Goal: Task Accomplishment & Management: Manage account settings

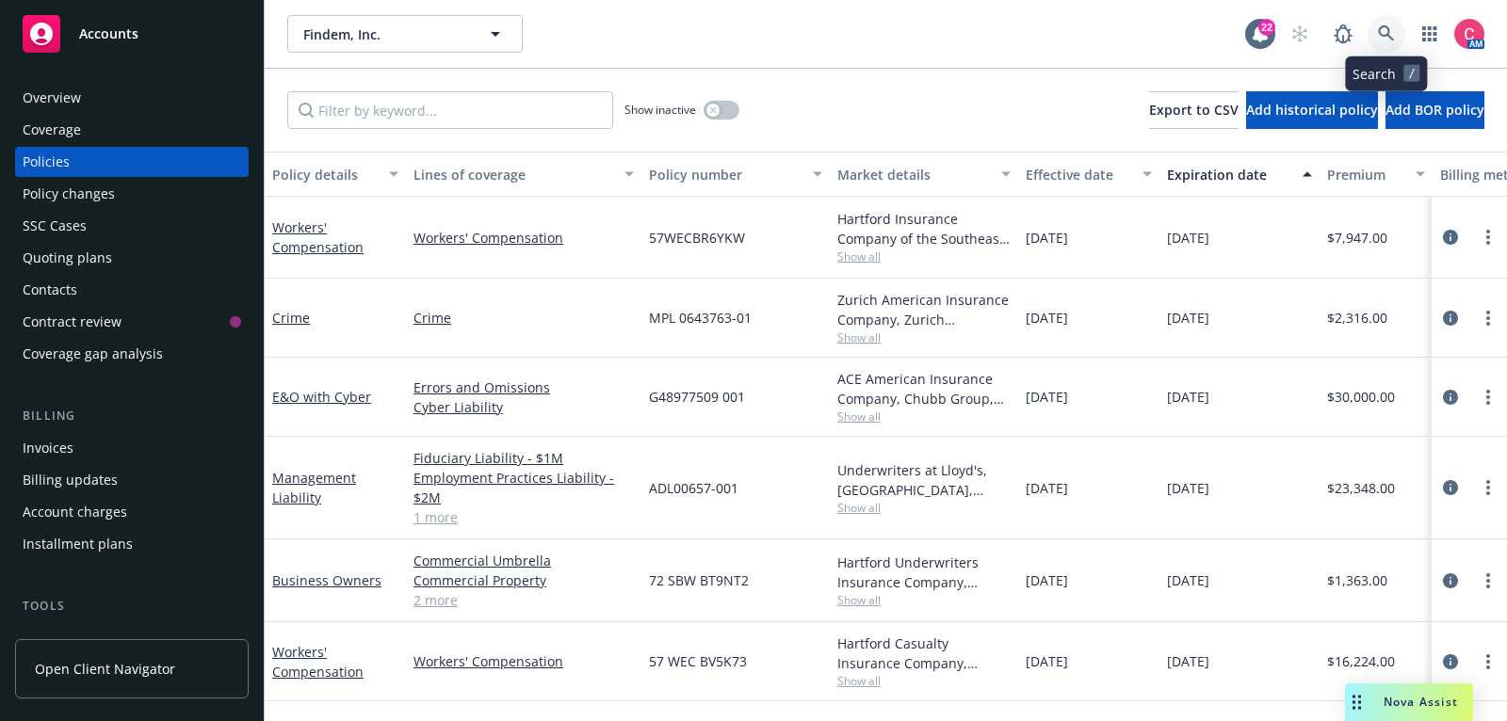
click at [1384, 36] on icon at bounding box center [1386, 33] width 16 height 16
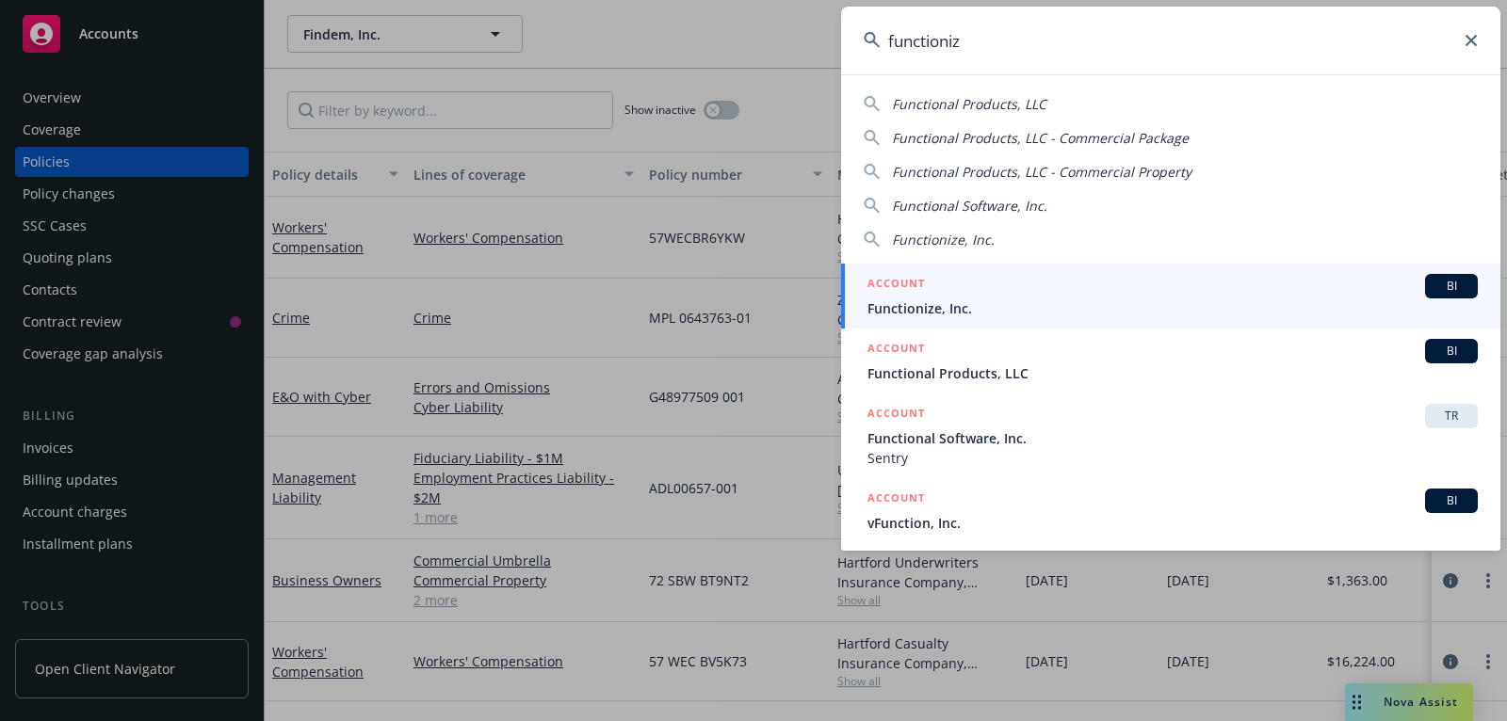
type input "functionize"
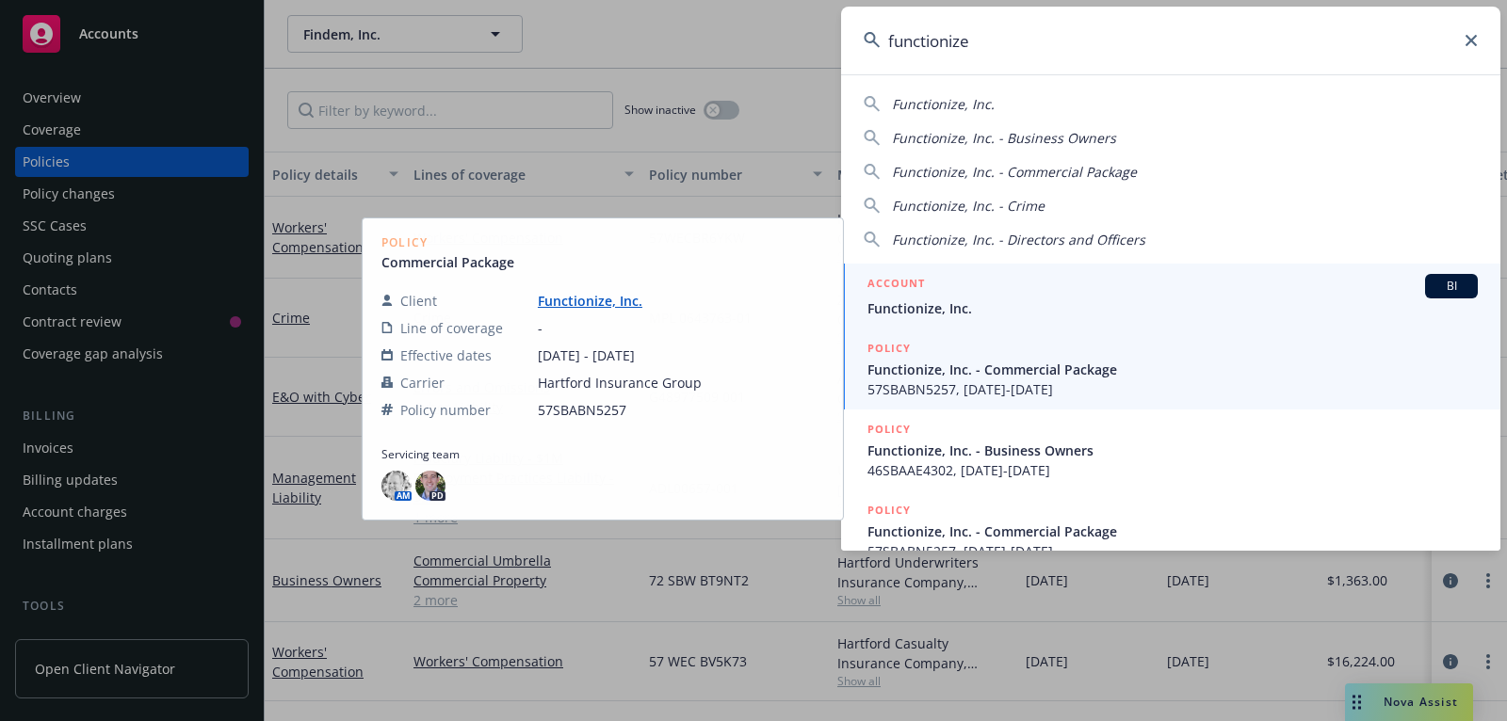
click at [1237, 298] on span "Functionize, Inc." at bounding box center [1172, 308] width 610 height 20
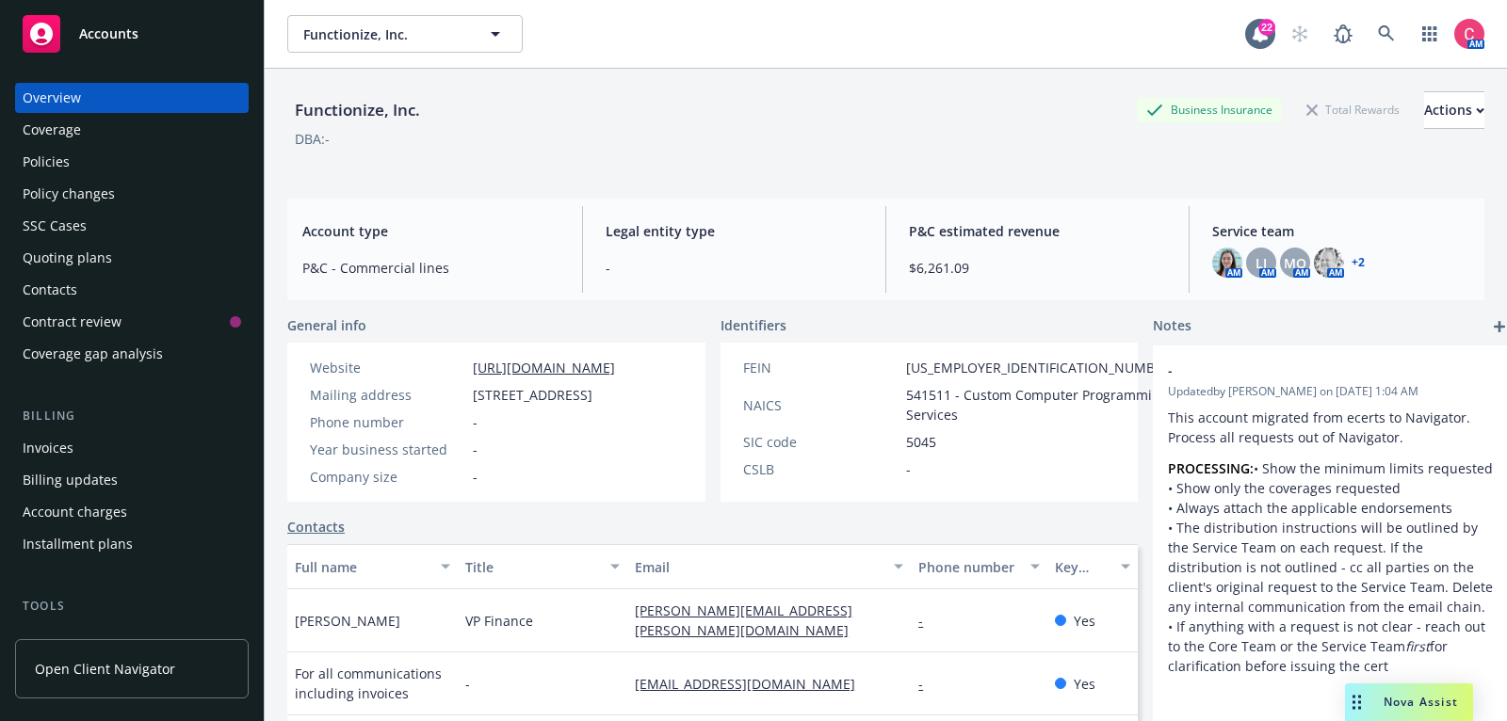
click at [130, 169] on div "Policies" at bounding box center [132, 162] width 218 height 30
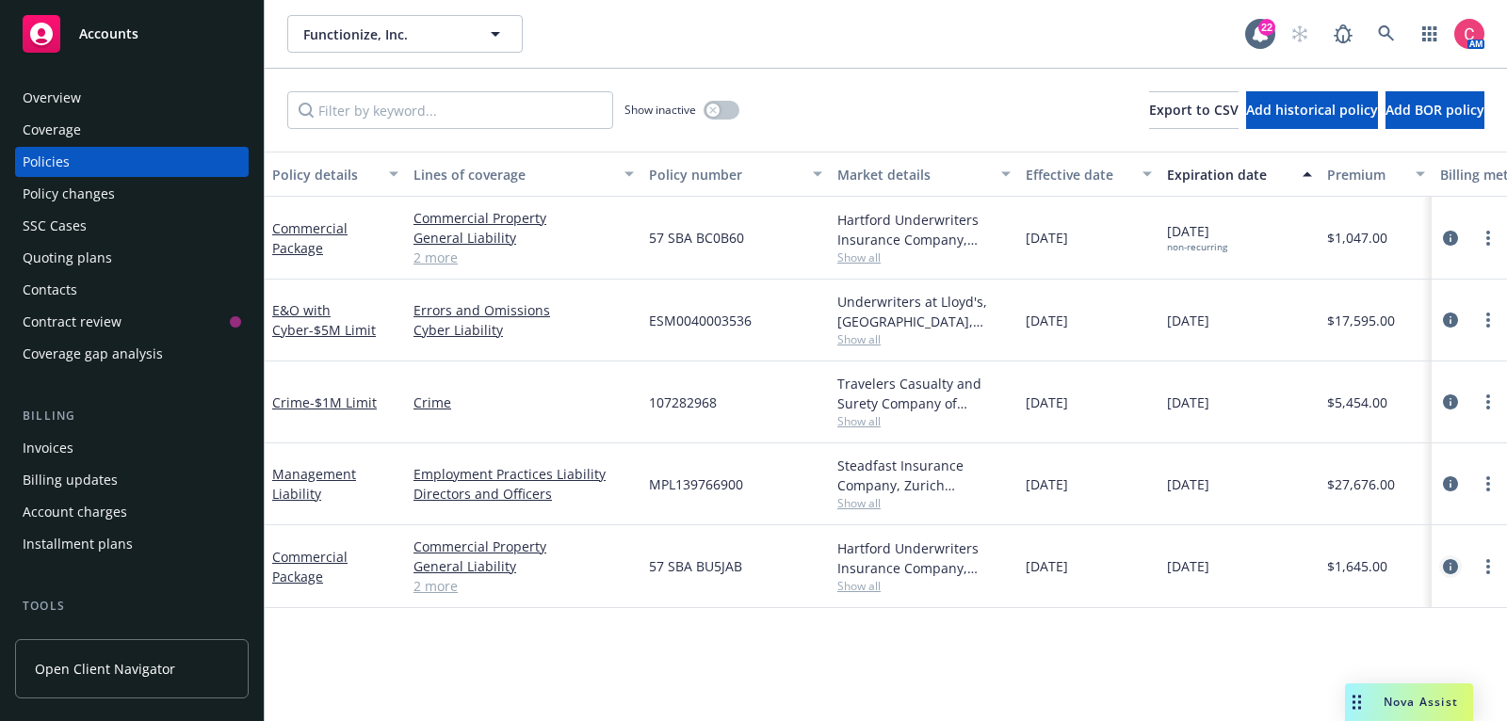
click at [1455, 562] on icon "circleInformation" at bounding box center [1450, 566] width 15 height 15
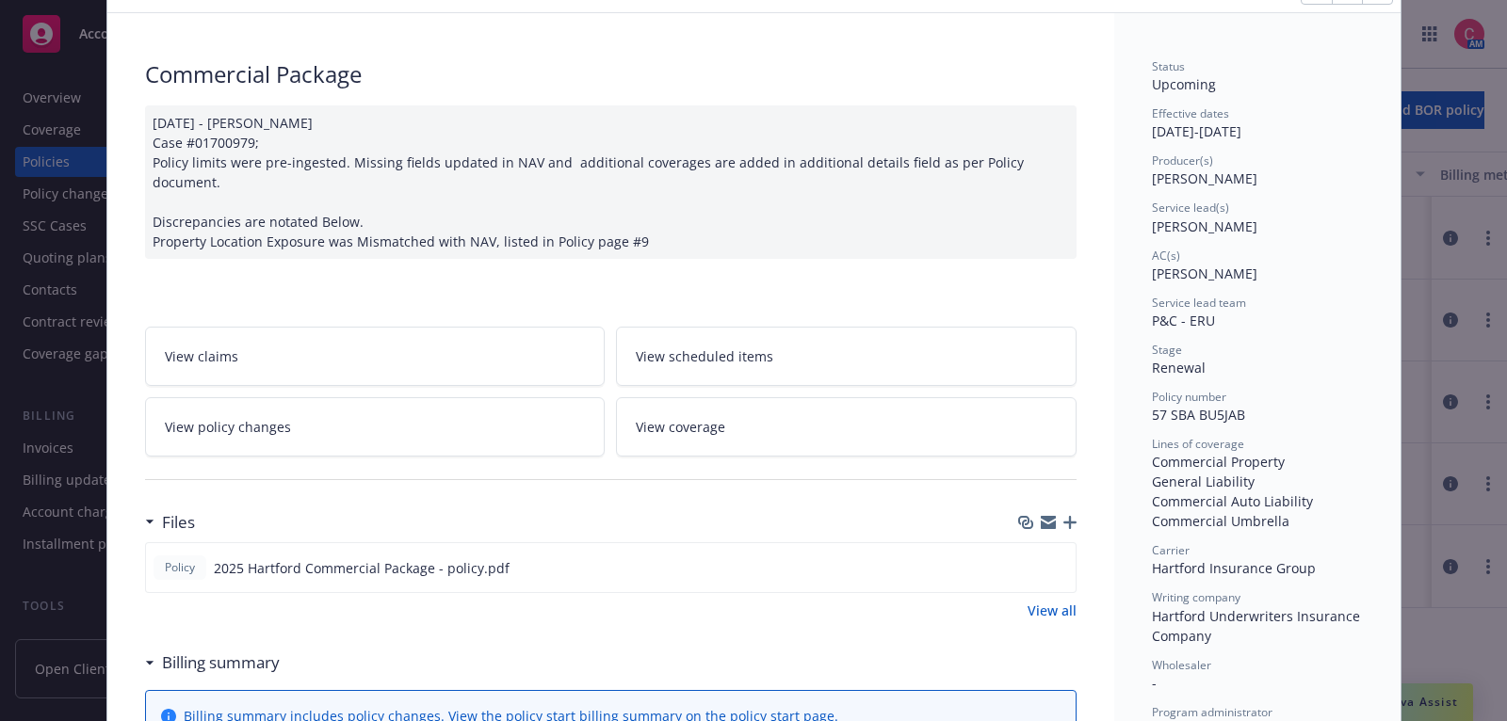
scroll to position [107, 0]
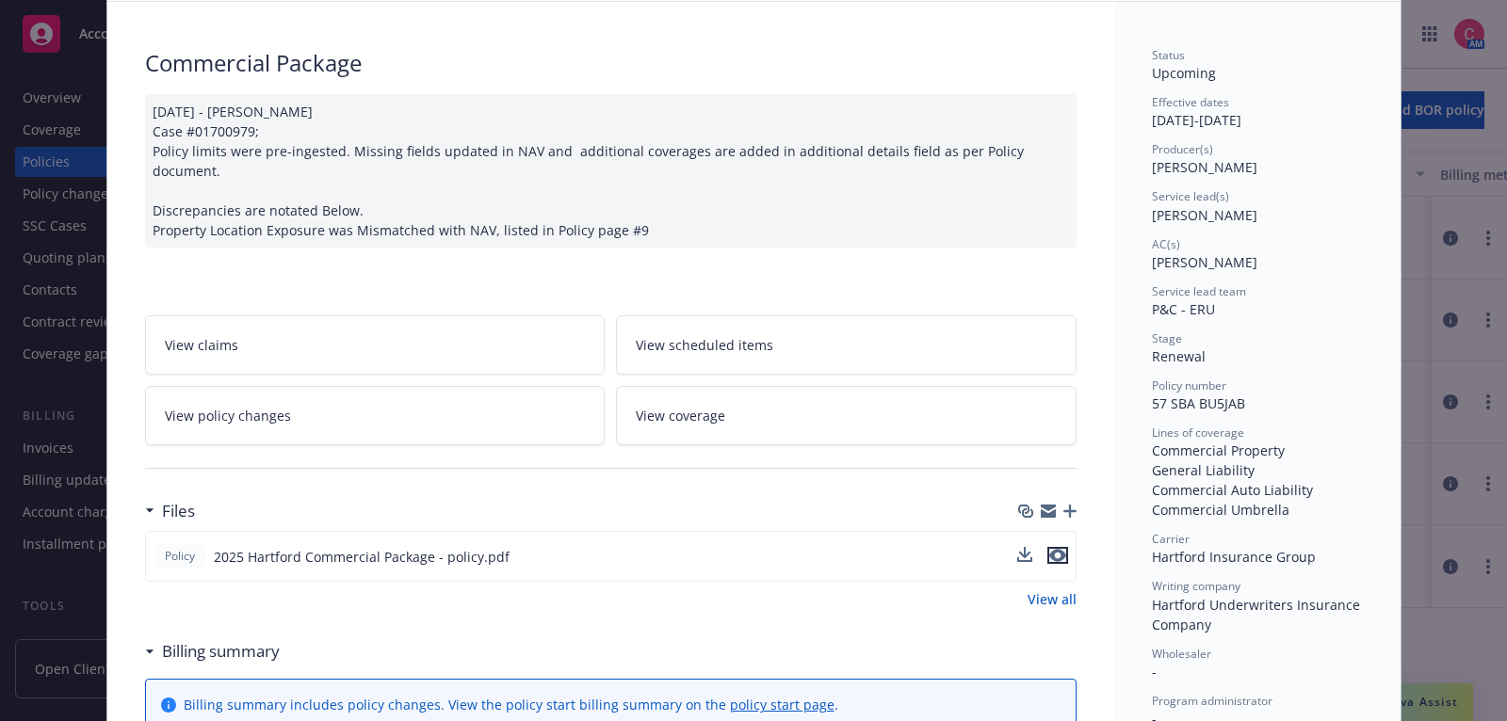
click at [1055, 549] on icon "preview file" at bounding box center [1057, 555] width 17 height 13
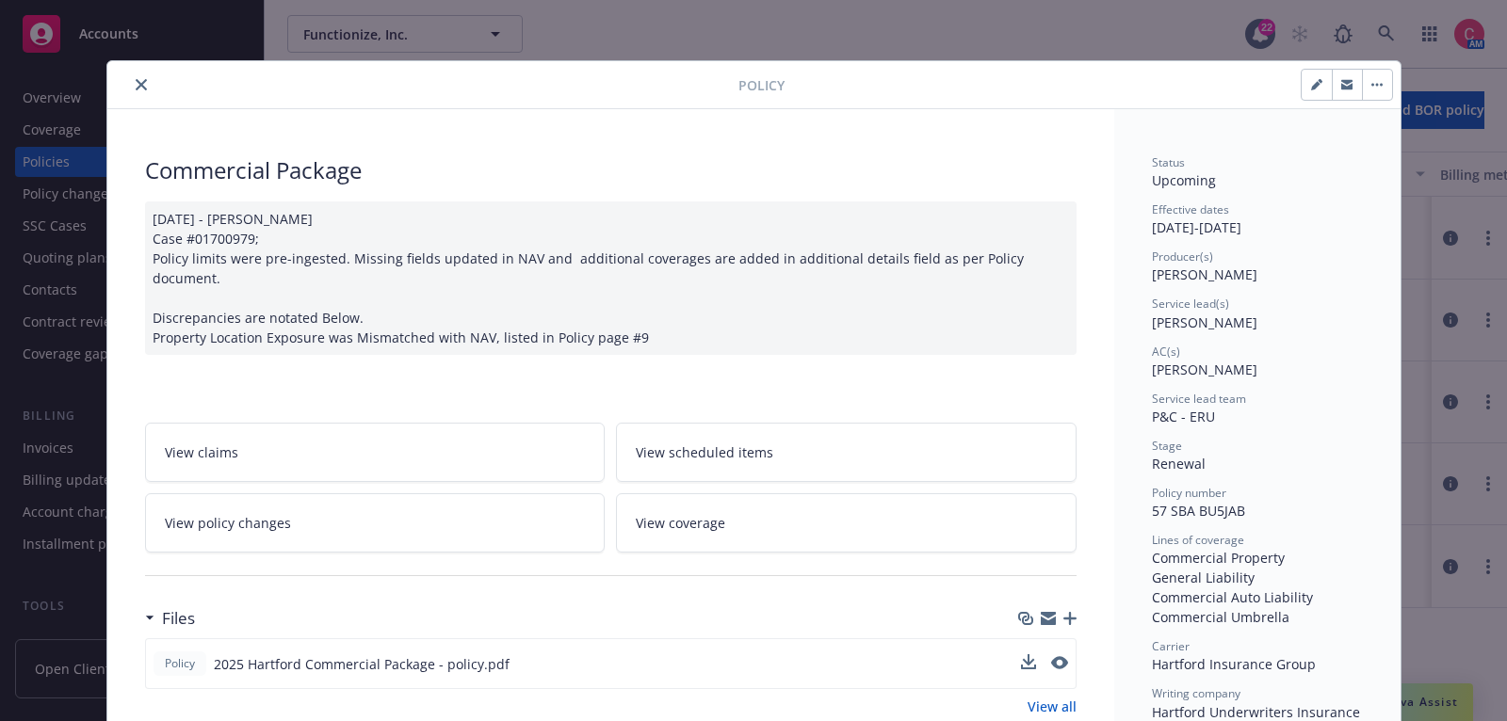
click at [1389, 82] on button "button" at bounding box center [1377, 85] width 30 height 30
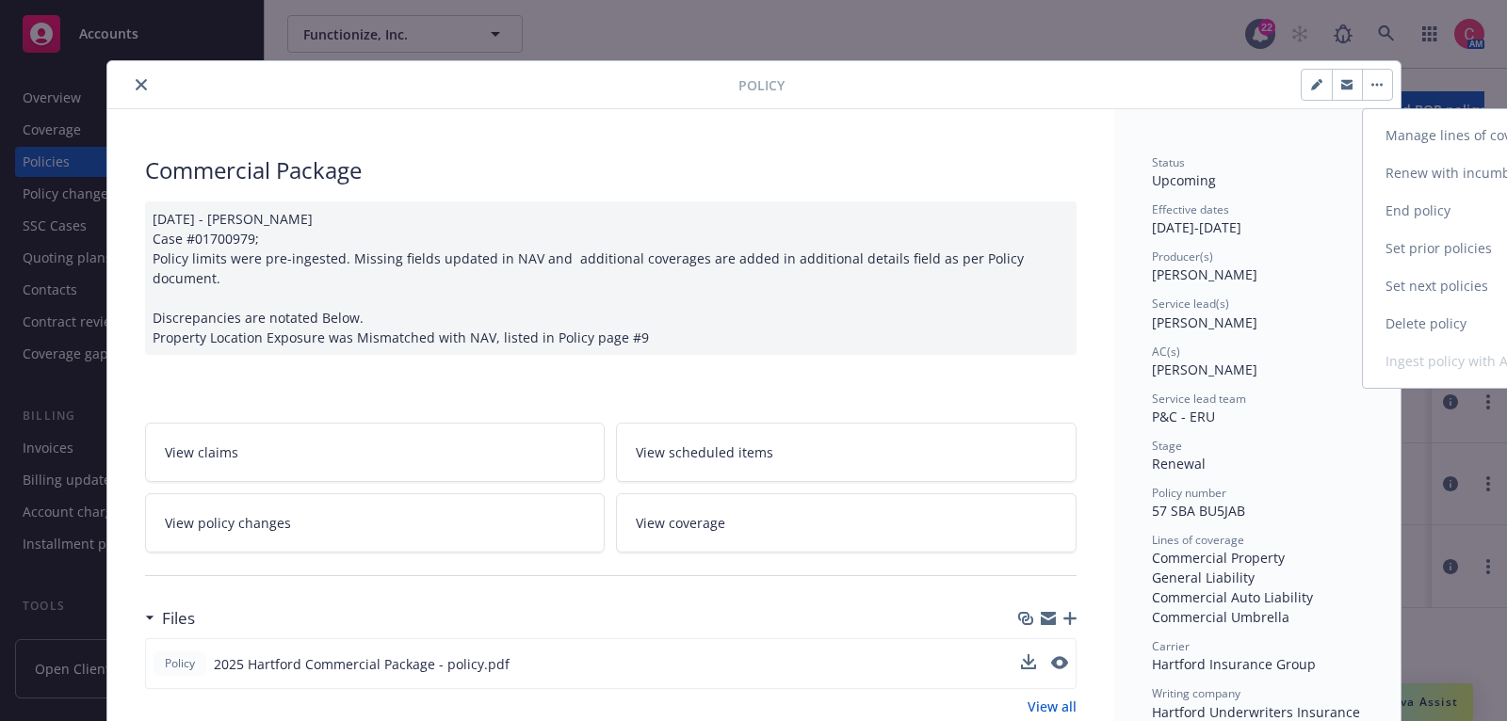
click at [1419, 213] on link "End policy" at bounding box center [1473, 211] width 221 height 38
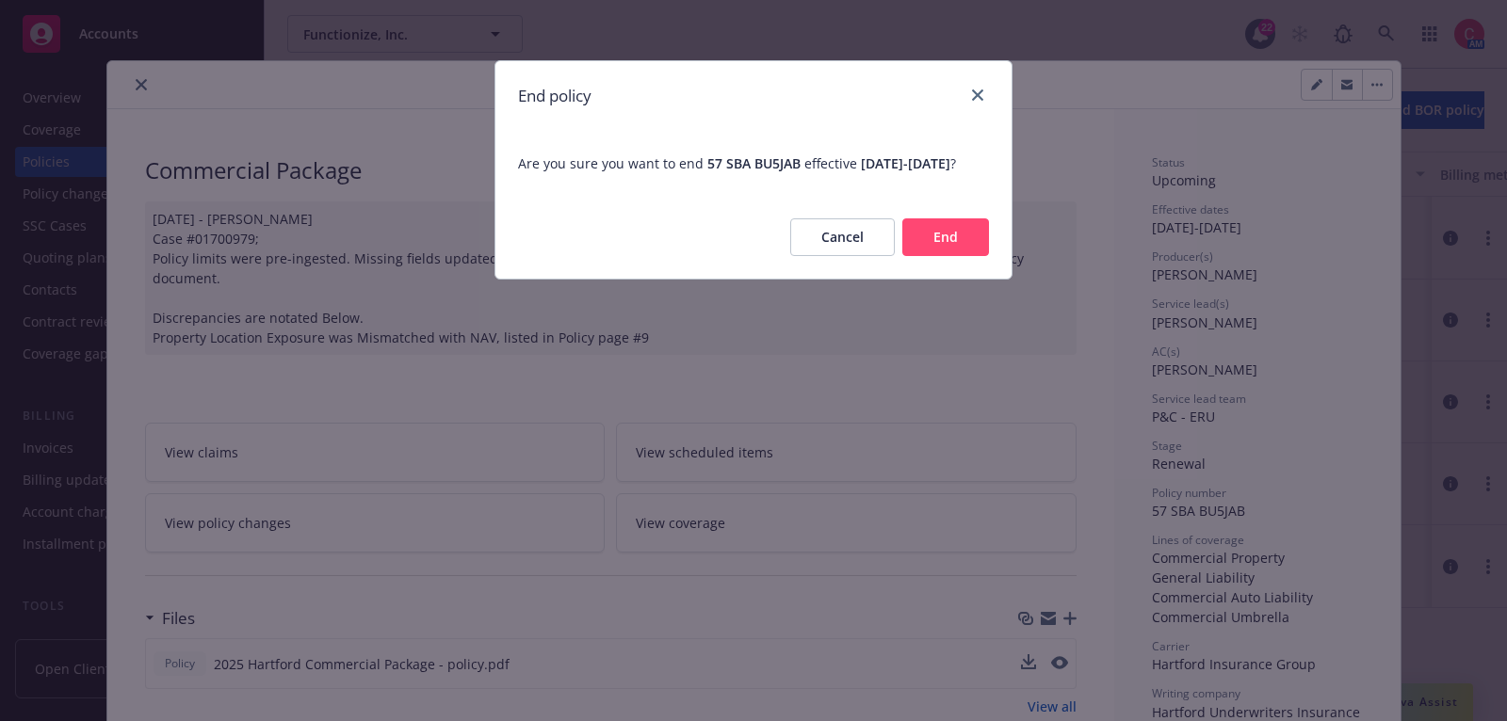
click at [942, 252] on button "End" at bounding box center [945, 237] width 87 height 38
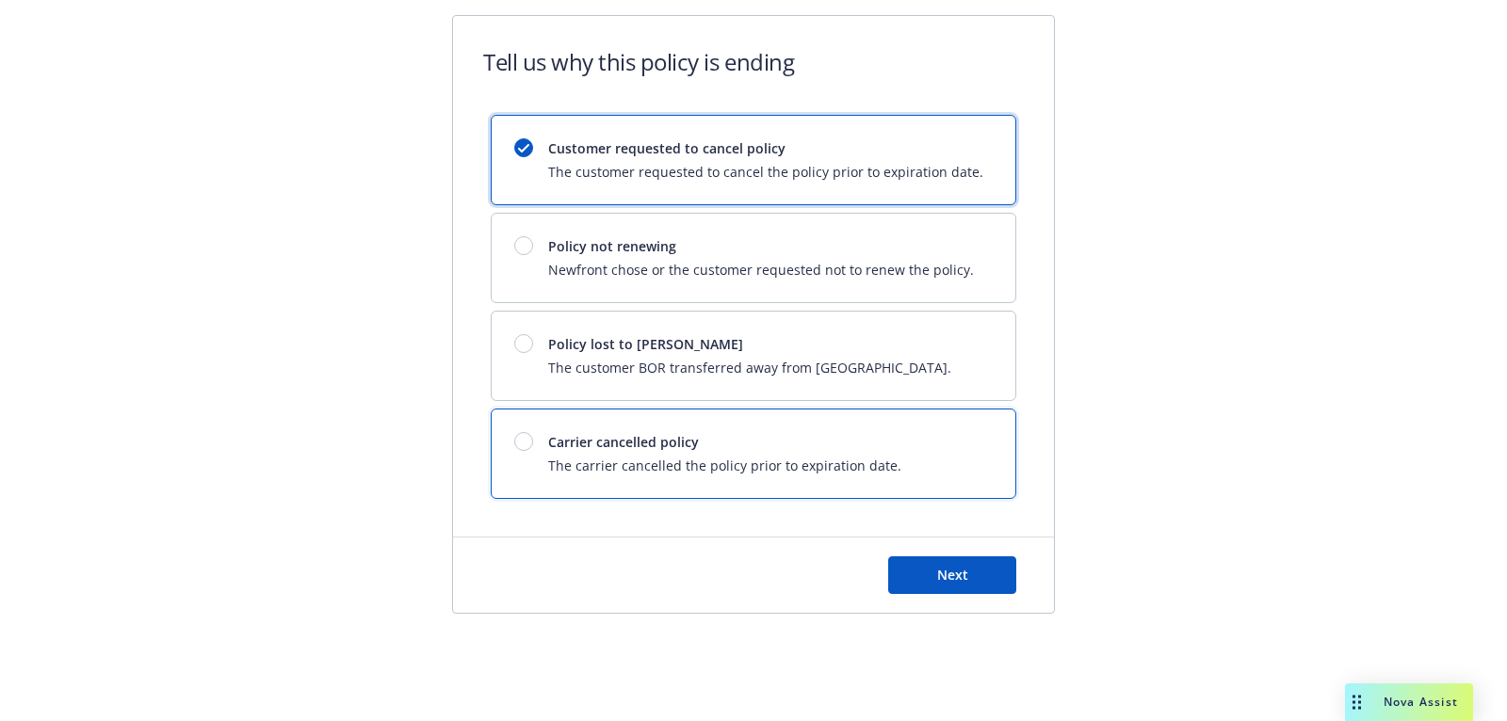
click at [820, 422] on div "Carrier cancelled policy The carrier cancelled the policy prior to expiration d…" at bounding box center [754, 454] width 524 height 89
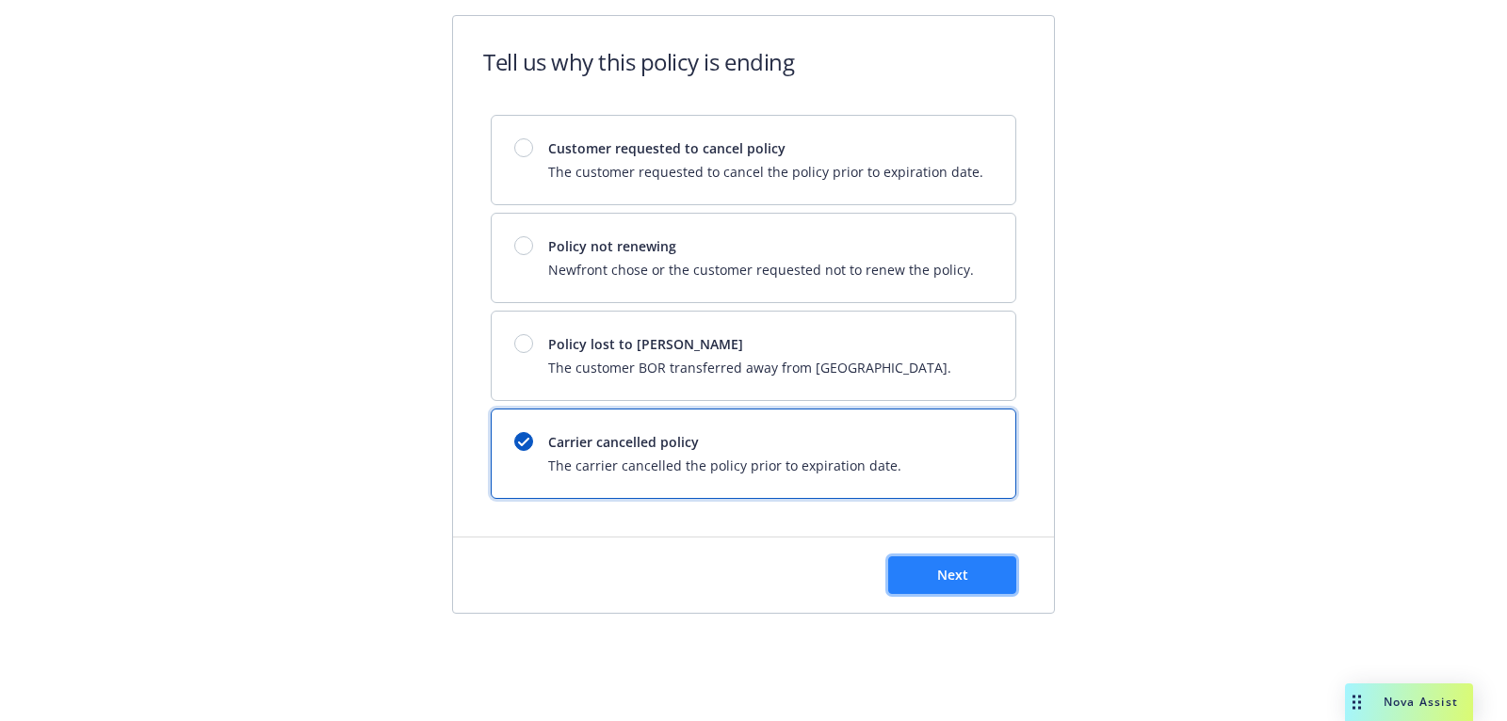
click at [945, 577] on span "Next" at bounding box center [952, 575] width 31 height 18
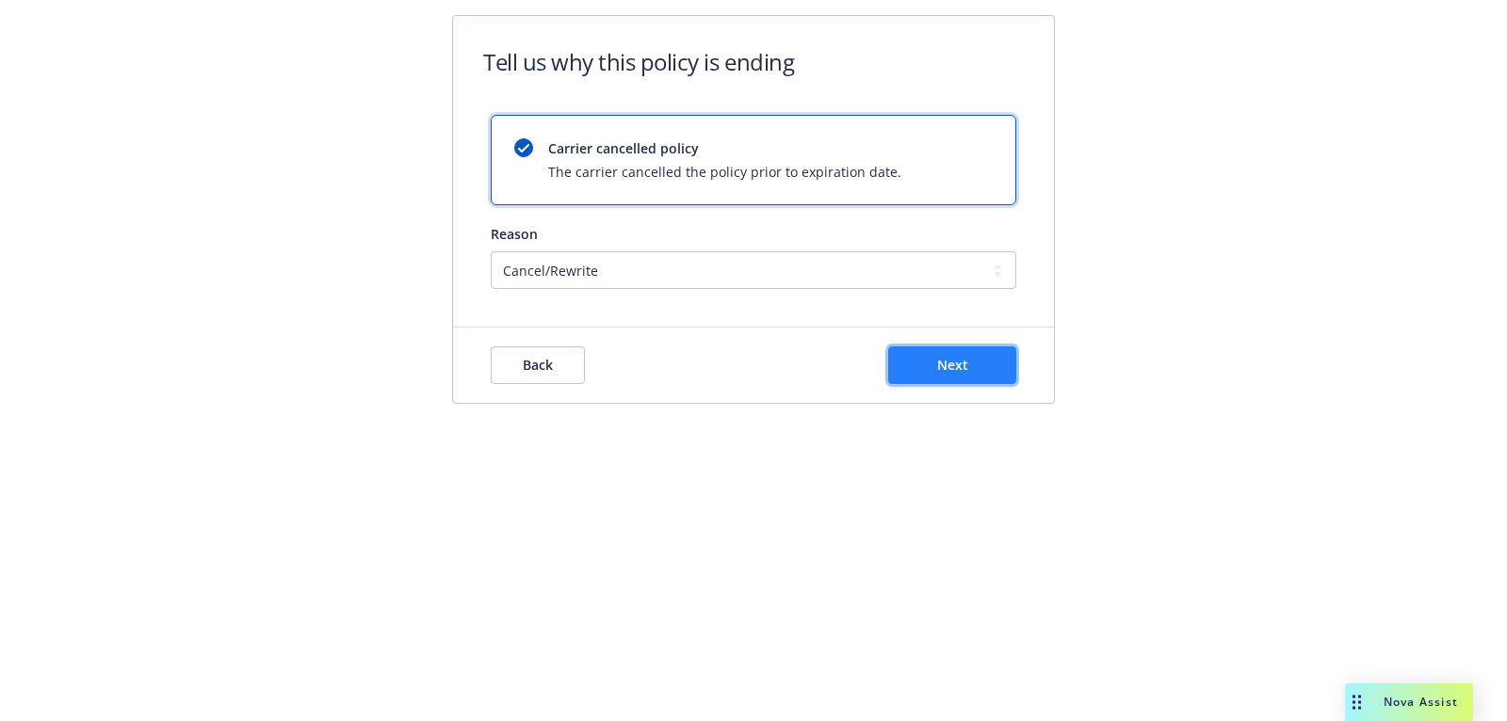
click at [953, 370] on span "Next" at bounding box center [952, 365] width 31 height 18
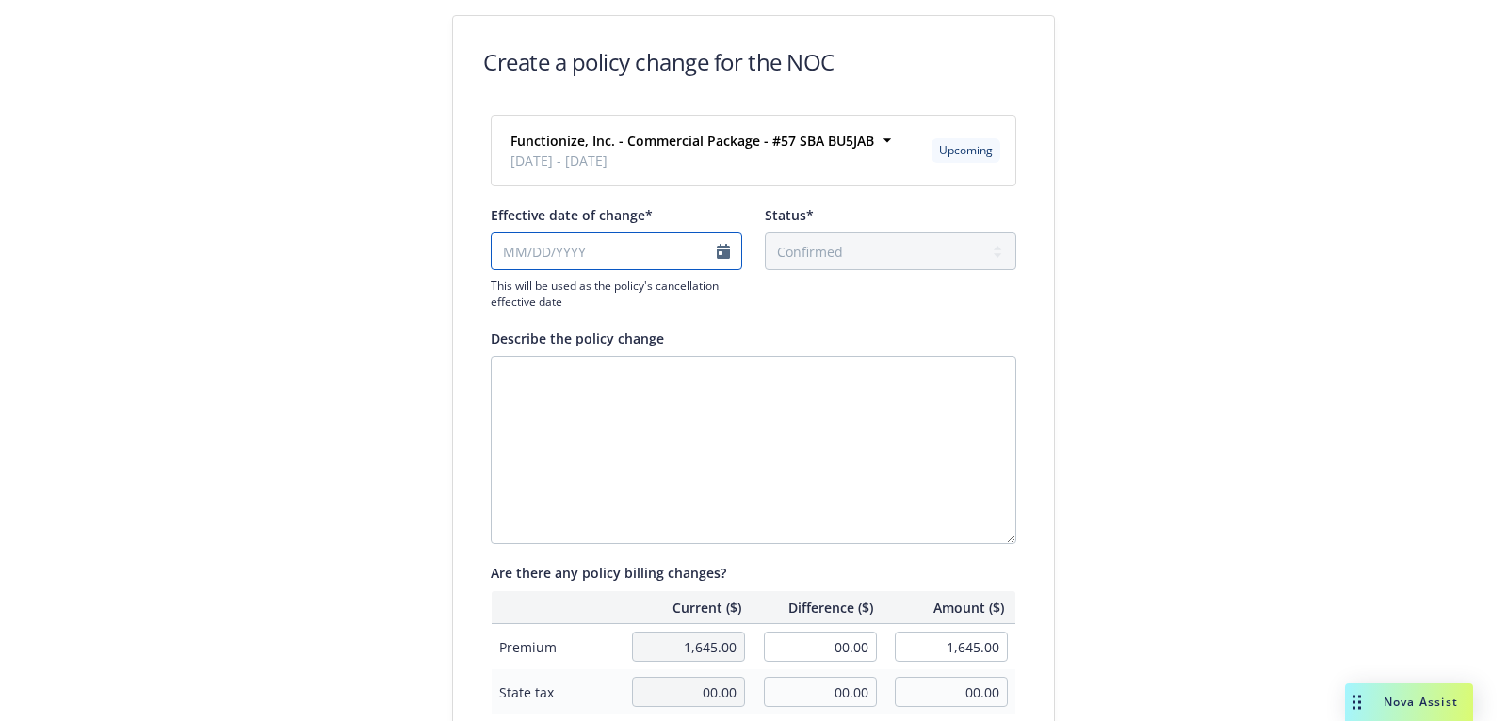
select select "September"
select select "2025"
click at [616, 244] on input "Effective date of change*" at bounding box center [616, 252] width 251 height 38
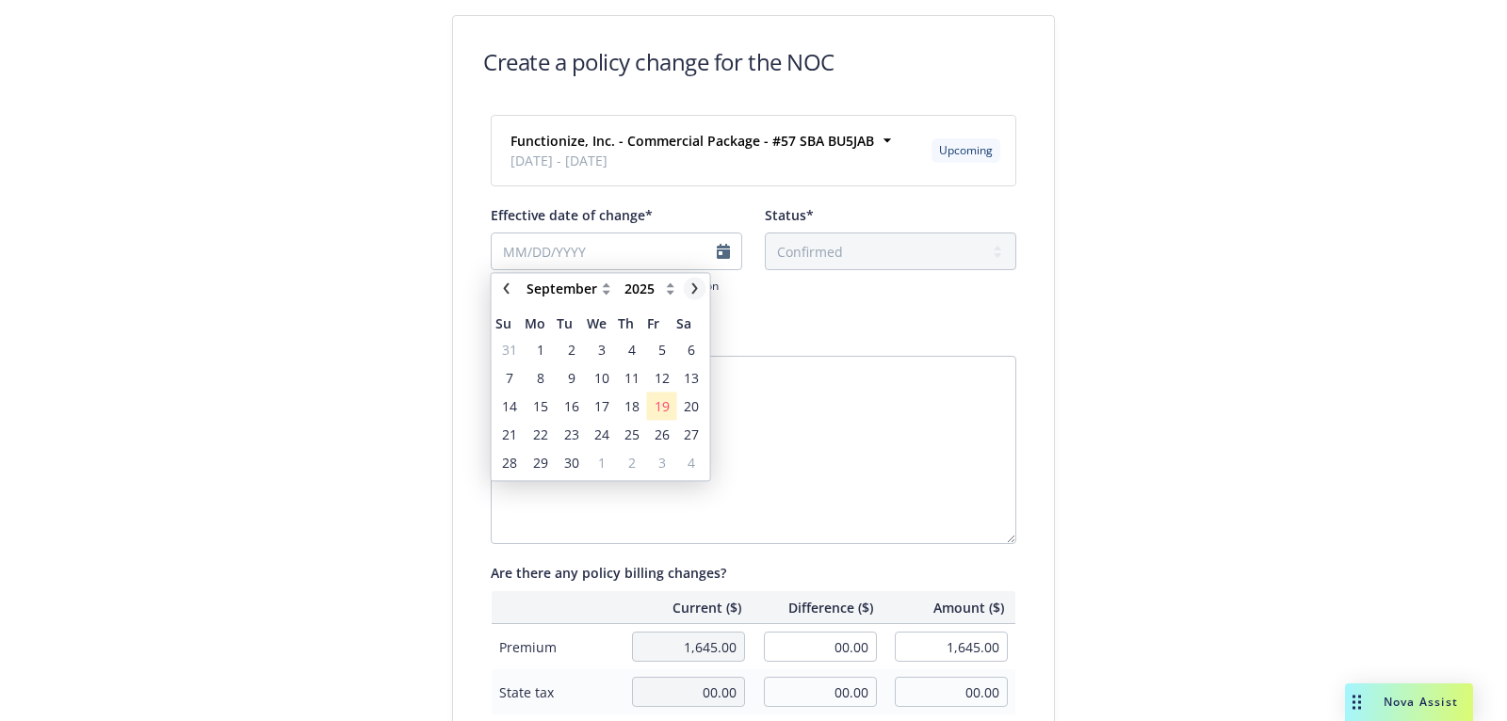
click at [699, 292] on icon "chevronRight" at bounding box center [694, 287] width 11 height 11
select select "November"
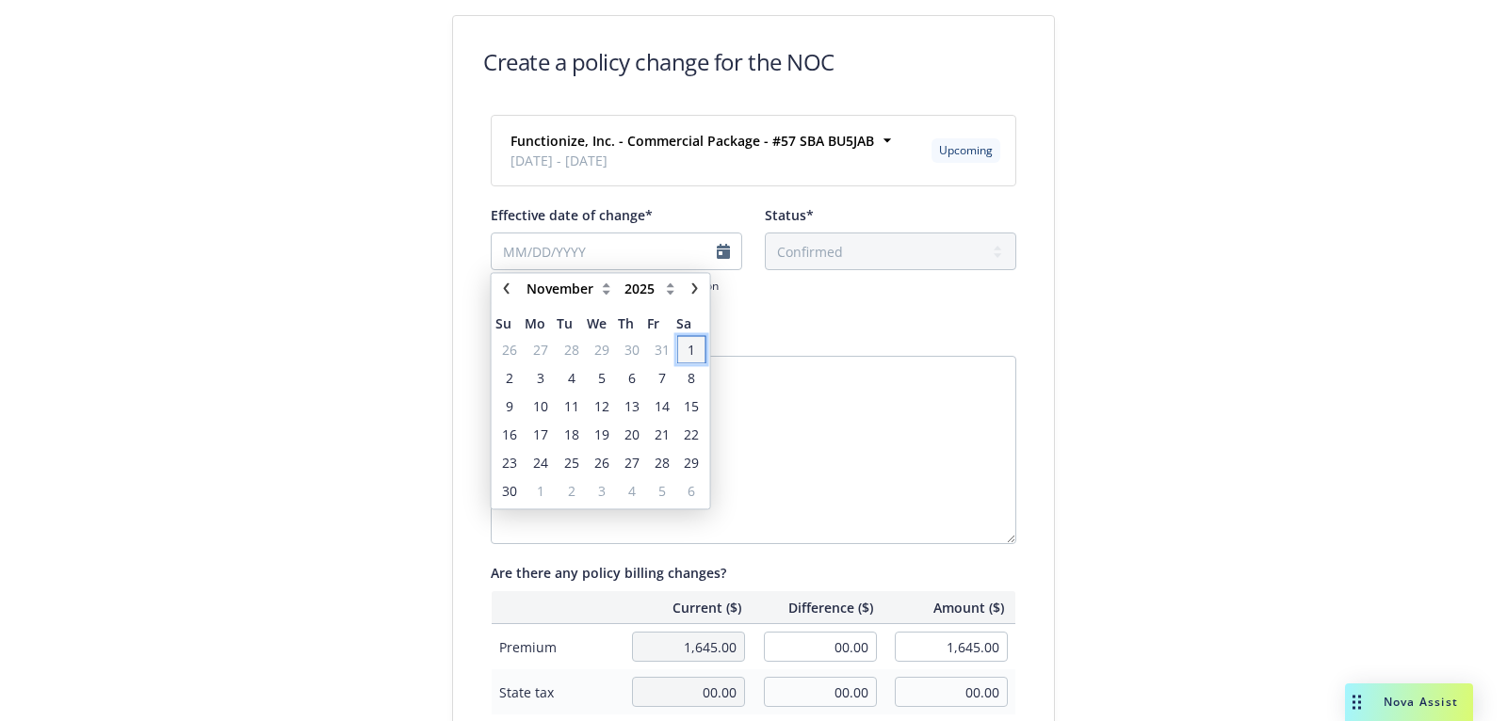
click at [693, 355] on span "1" at bounding box center [691, 350] width 8 height 20
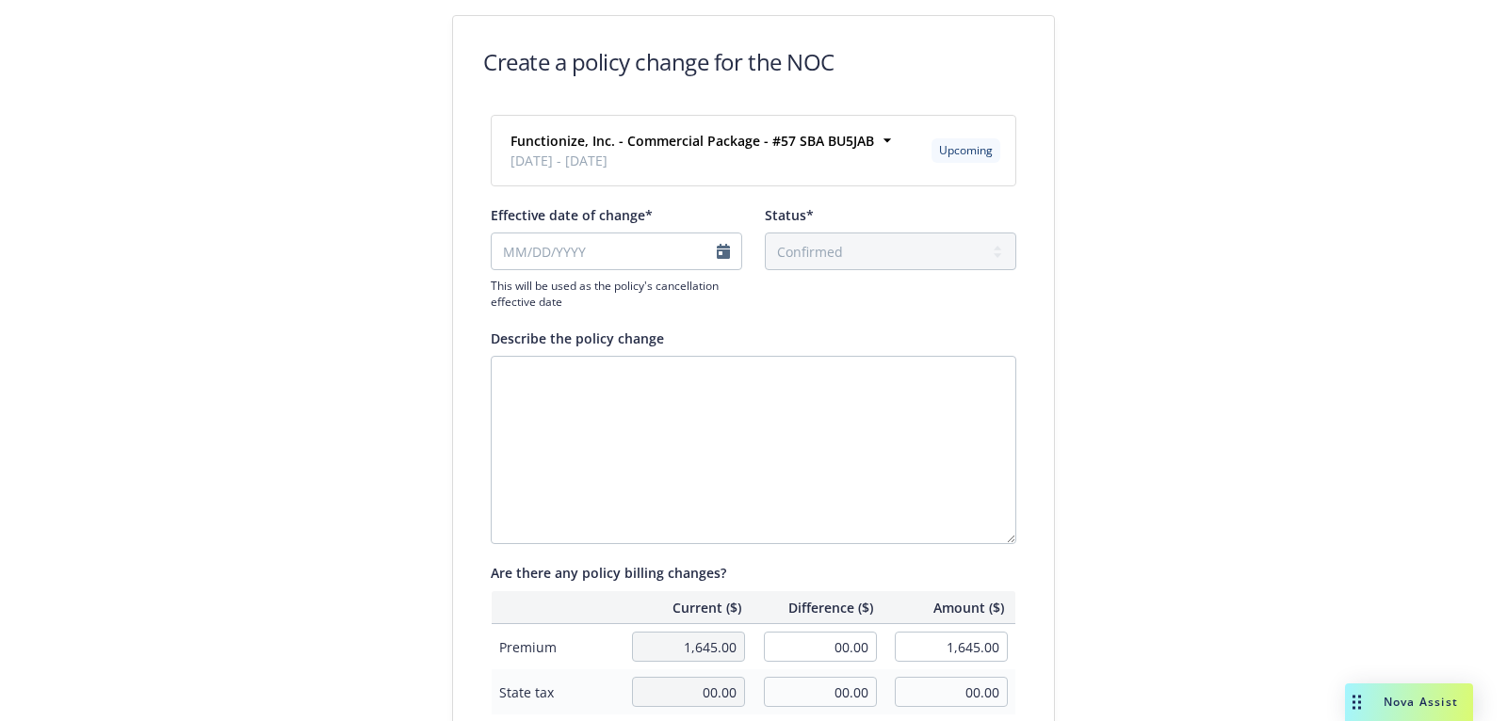
type input "[DATE]"
click at [688, 409] on textarea "Describe the policy change" at bounding box center [753, 450] width 525 height 188
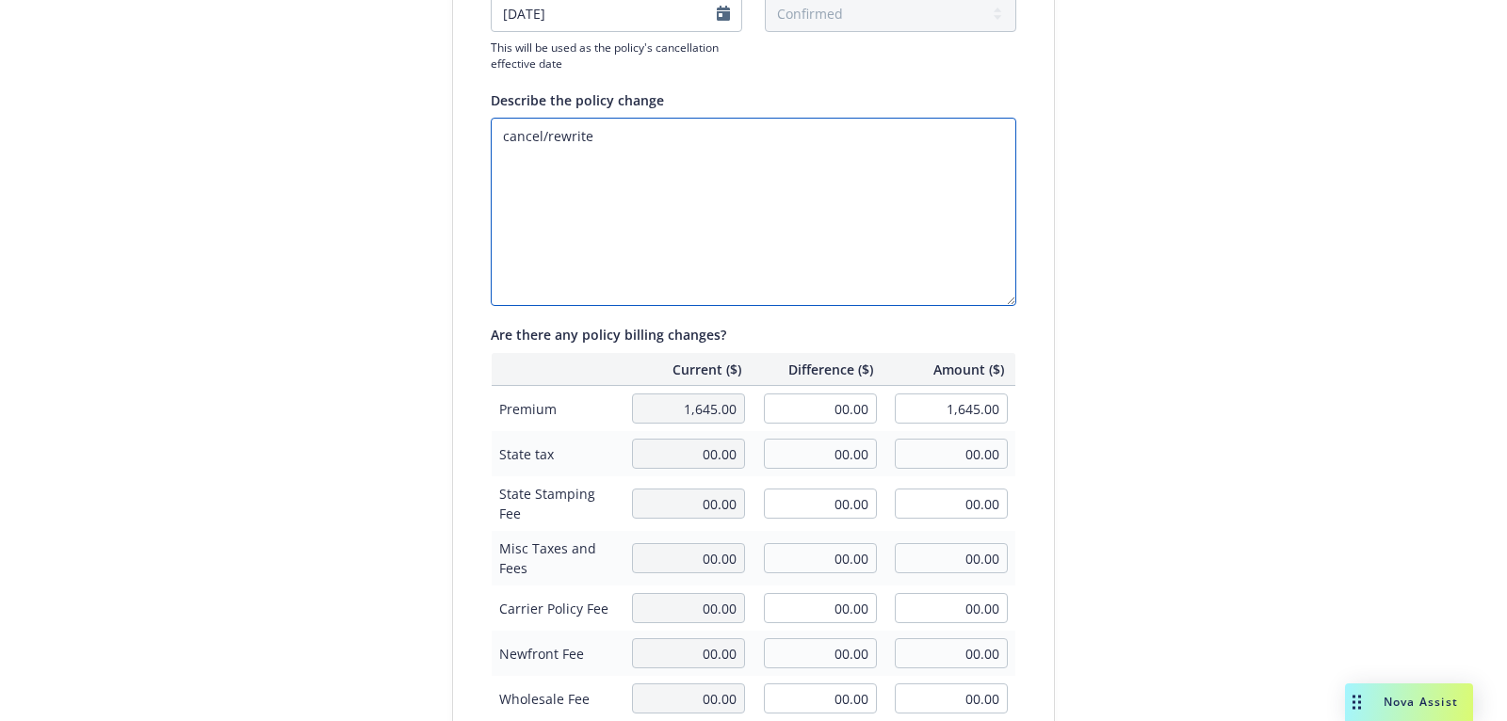
scroll to position [246, 0]
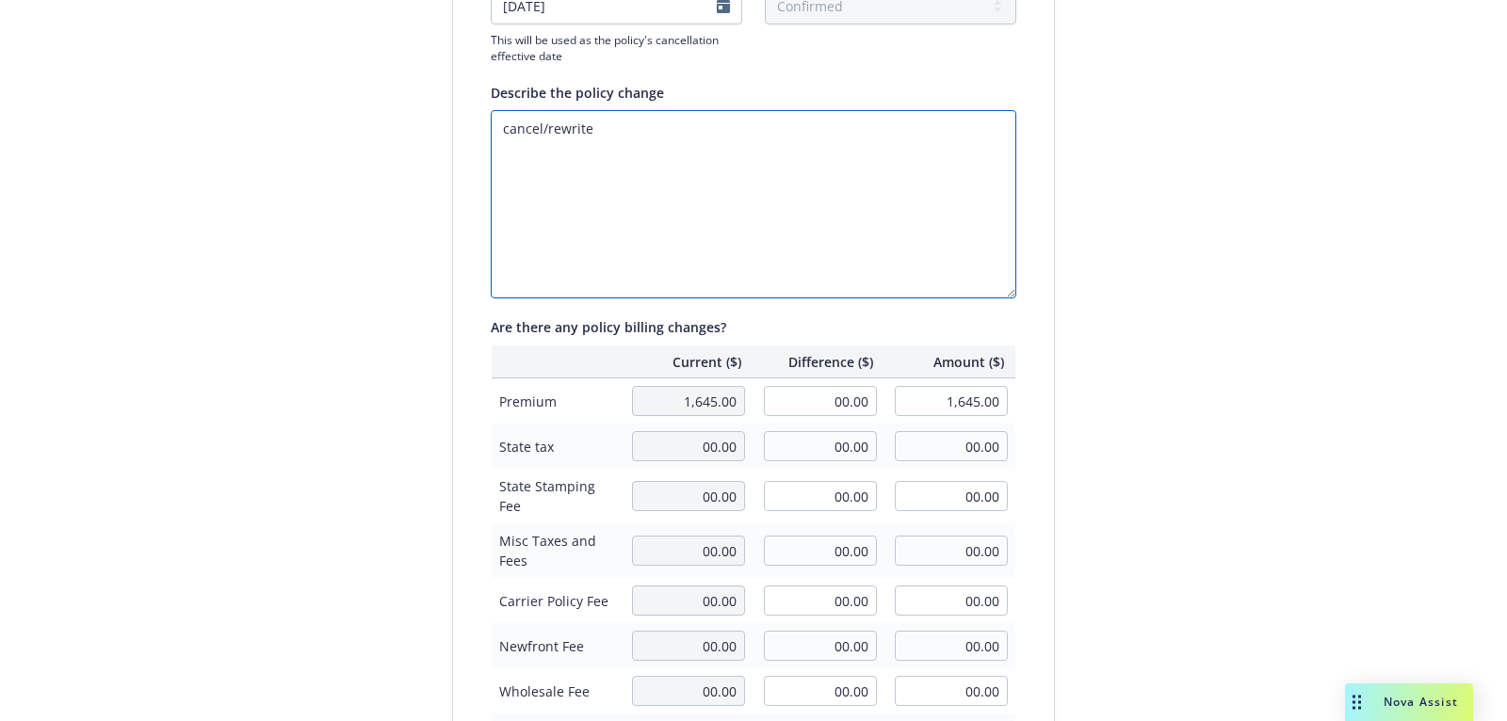
type textarea "cancel/rewrite"
click at [867, 412] on input "00.00" at bounding box center [820, 401] width 113 height 30
type input "-1,645.00"
type input "00.00"
click at [1032, 342] on div "Functionize, Inc. - Commercial Package - #57 SBA BU5JAB [DATE] - [DATE] Upcomin…" at bounding box center [753, 392] width 601 height 1047
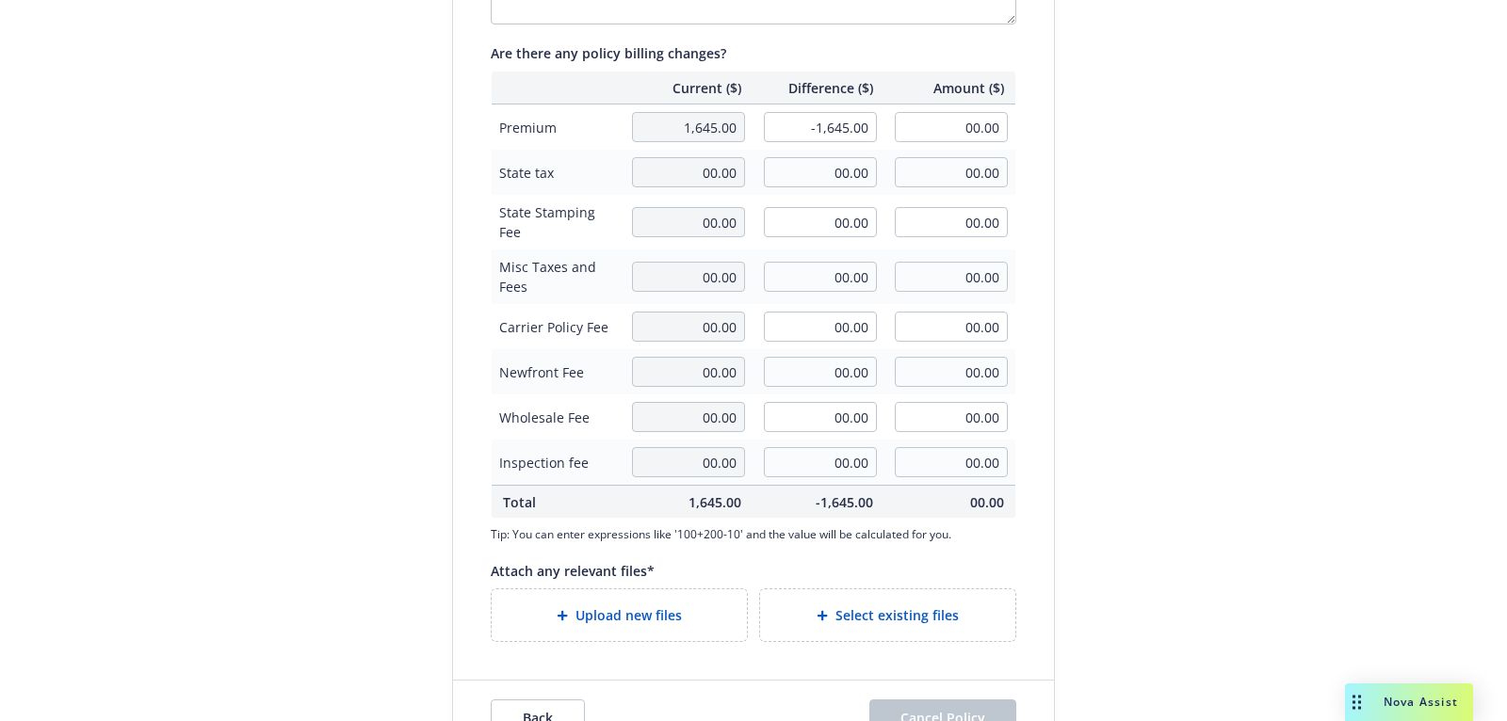
scroll to position [566, 0]
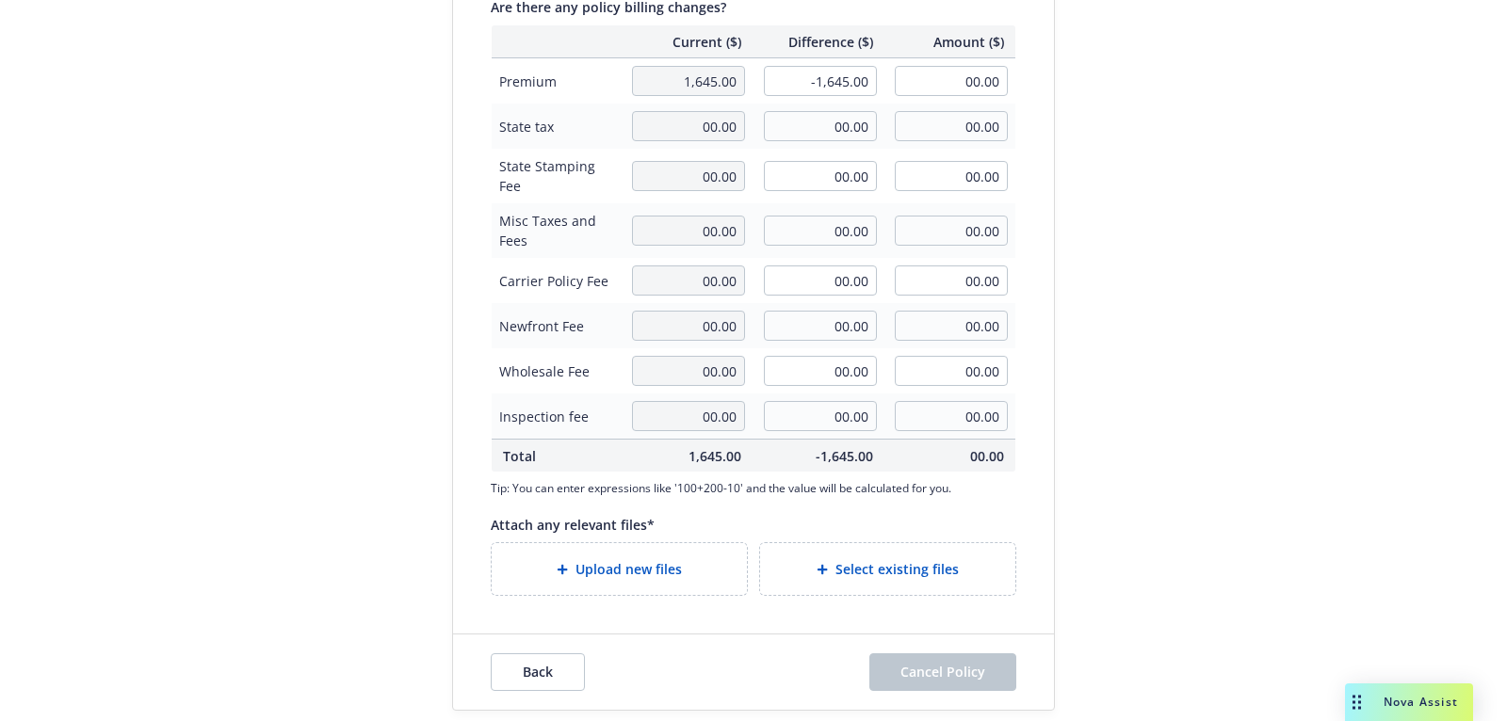
click at [651, 589] on div "Upload new files" at bounding box center [619, 569] width 255 height 52
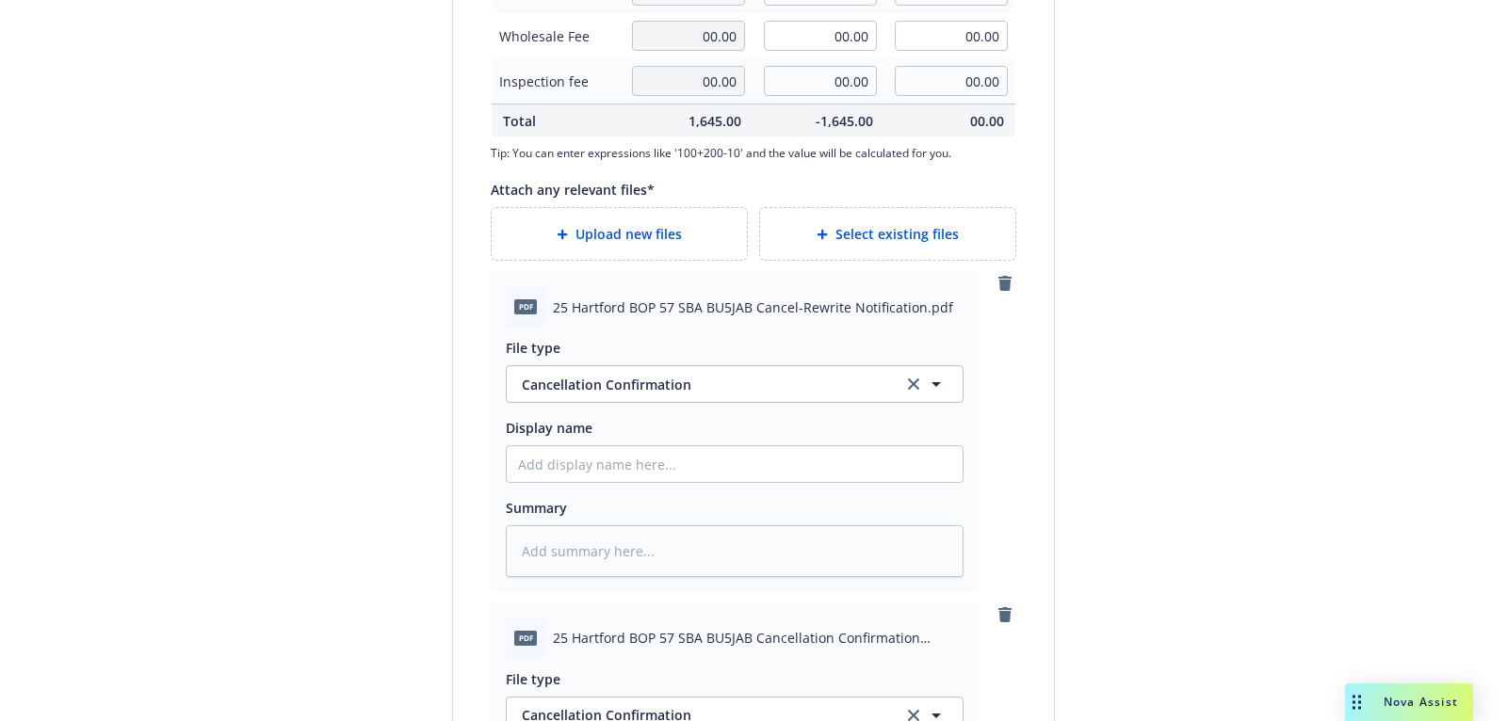
scroll to position [1227, 0]
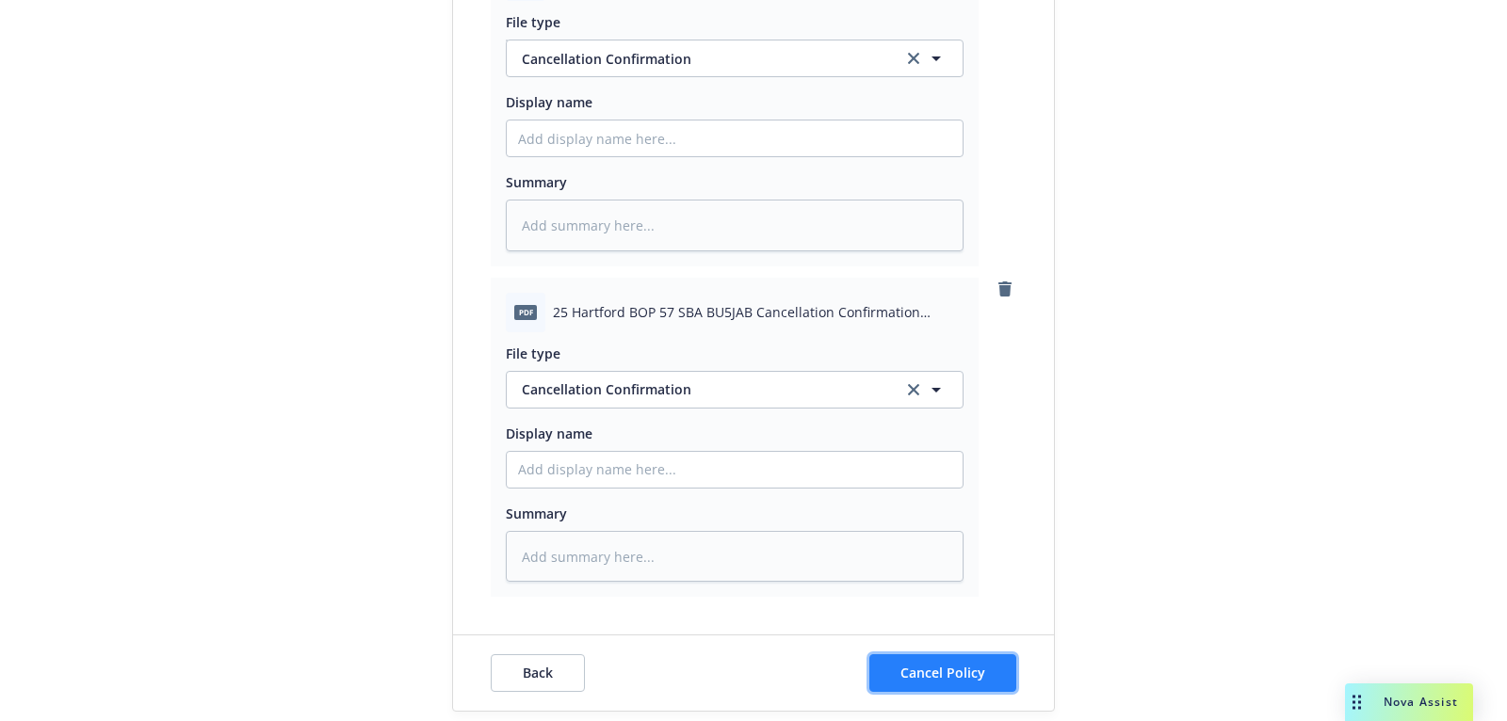
click at [894, 672] on button "Cancel Policy" at bounding box center [942, 673] width 147 height 38
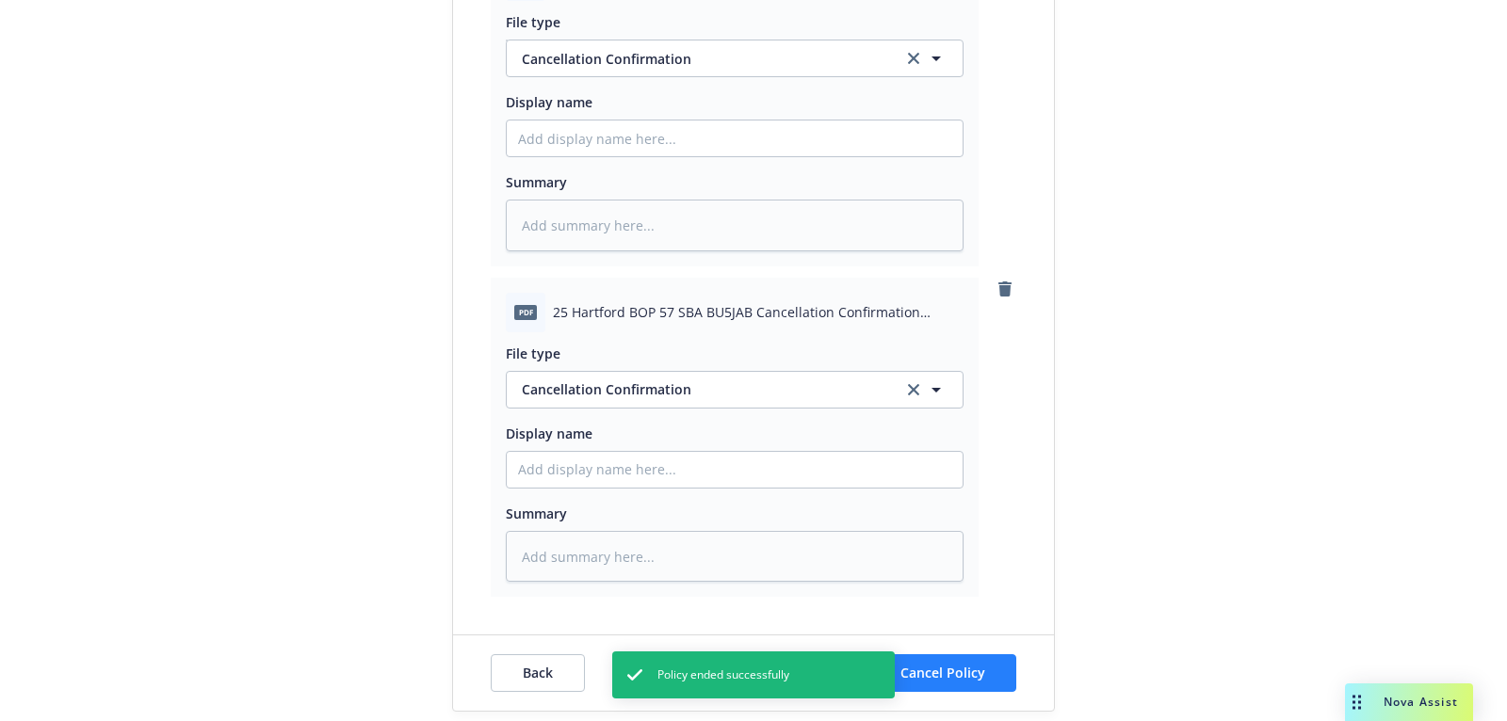
type textarea "x"
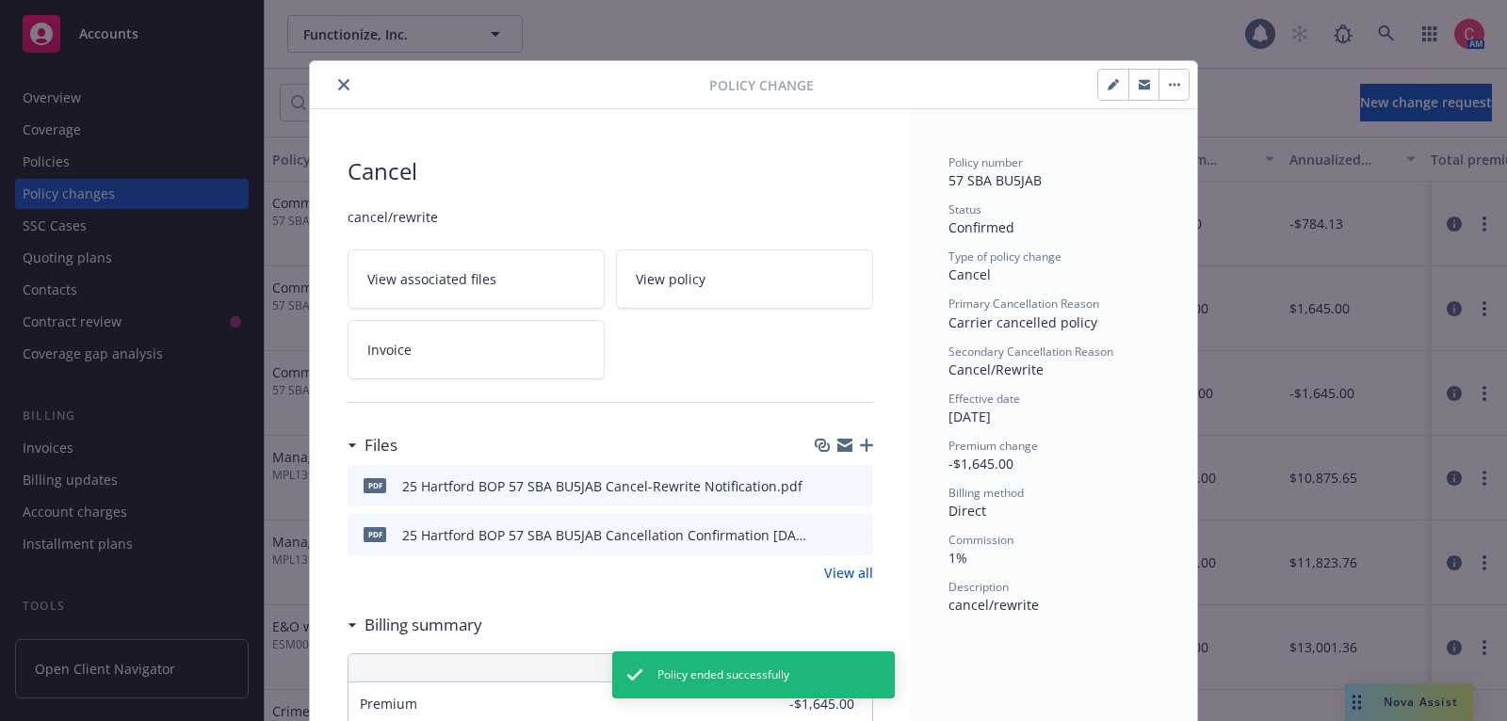
scroll to position [56, 0]
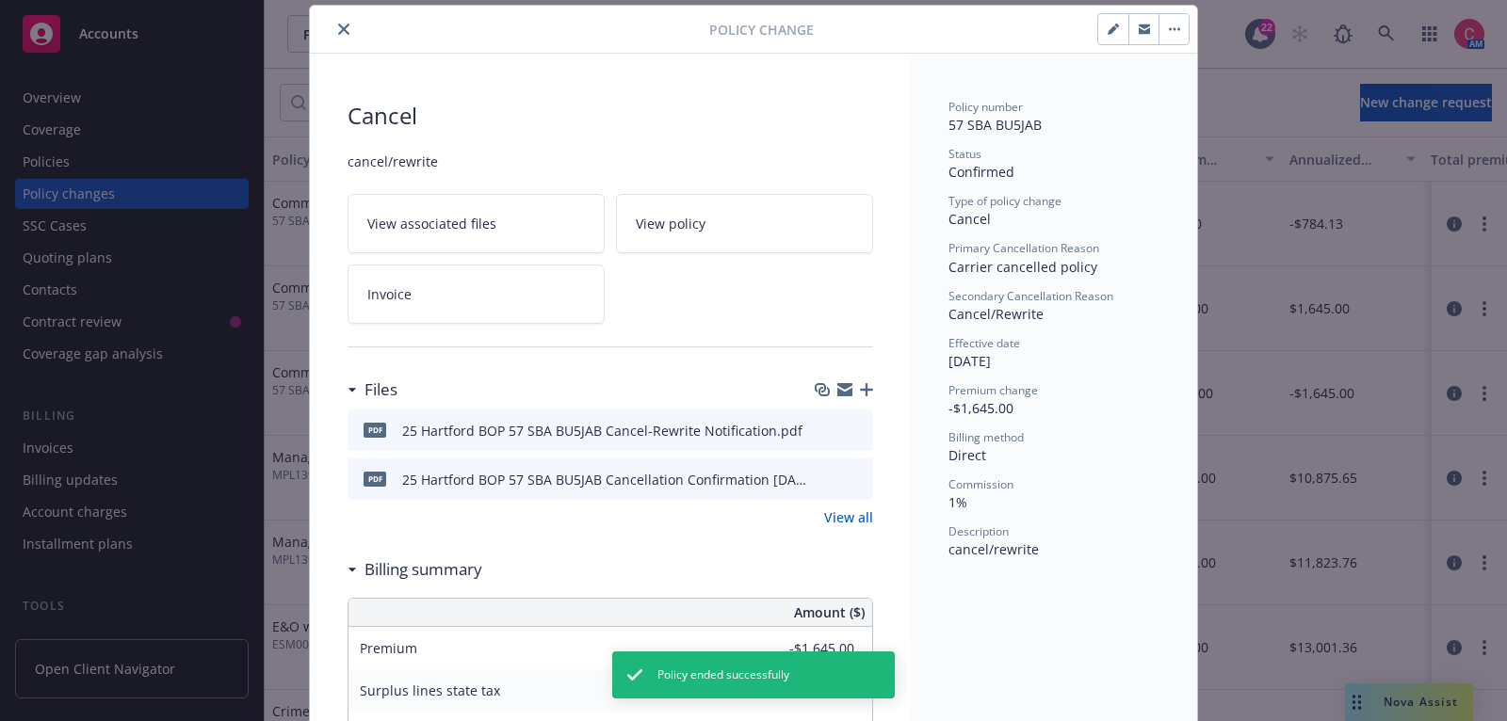
click at [342, 26] on icon "close" at bounding box center [343, 29] width 11 height 11
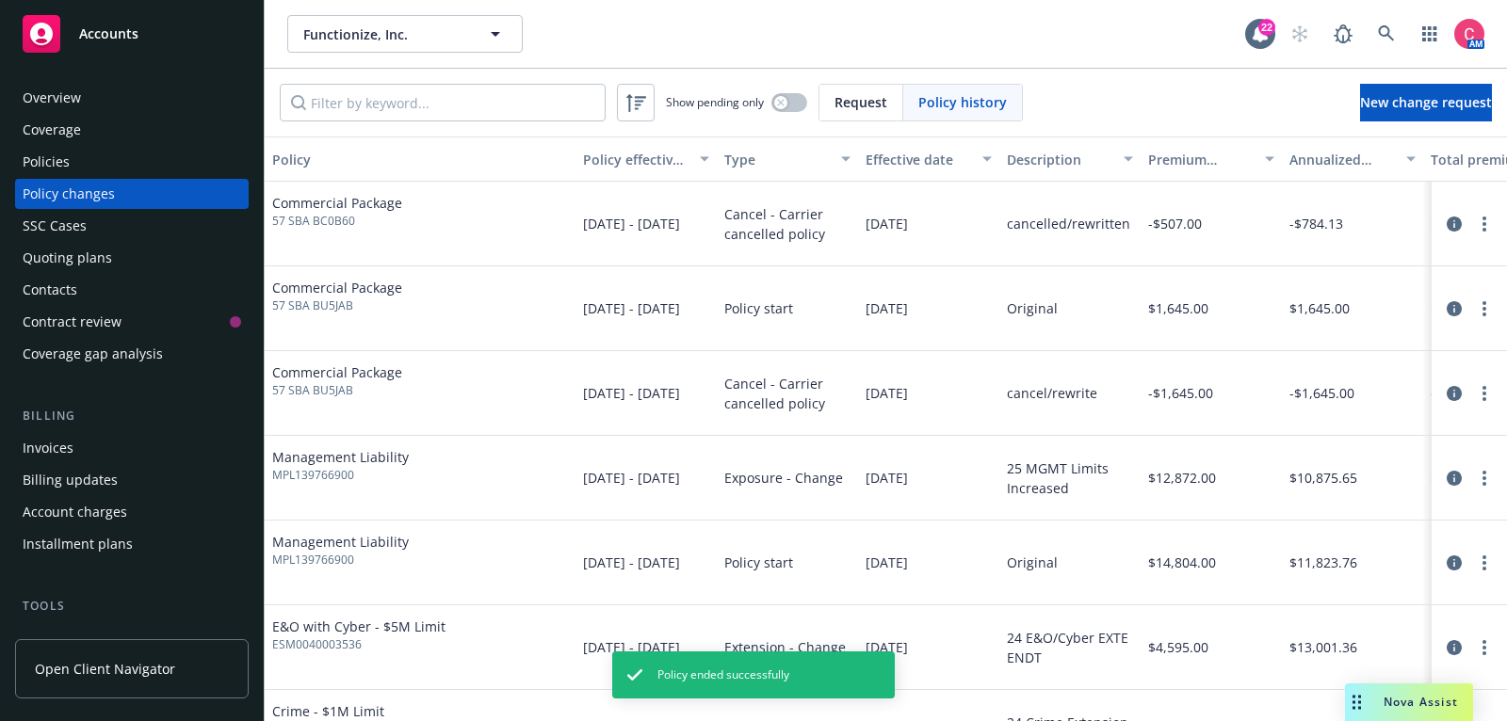
click at [241, 167] on link "Policies" at bounding box center [132, 162] width 234 height 30
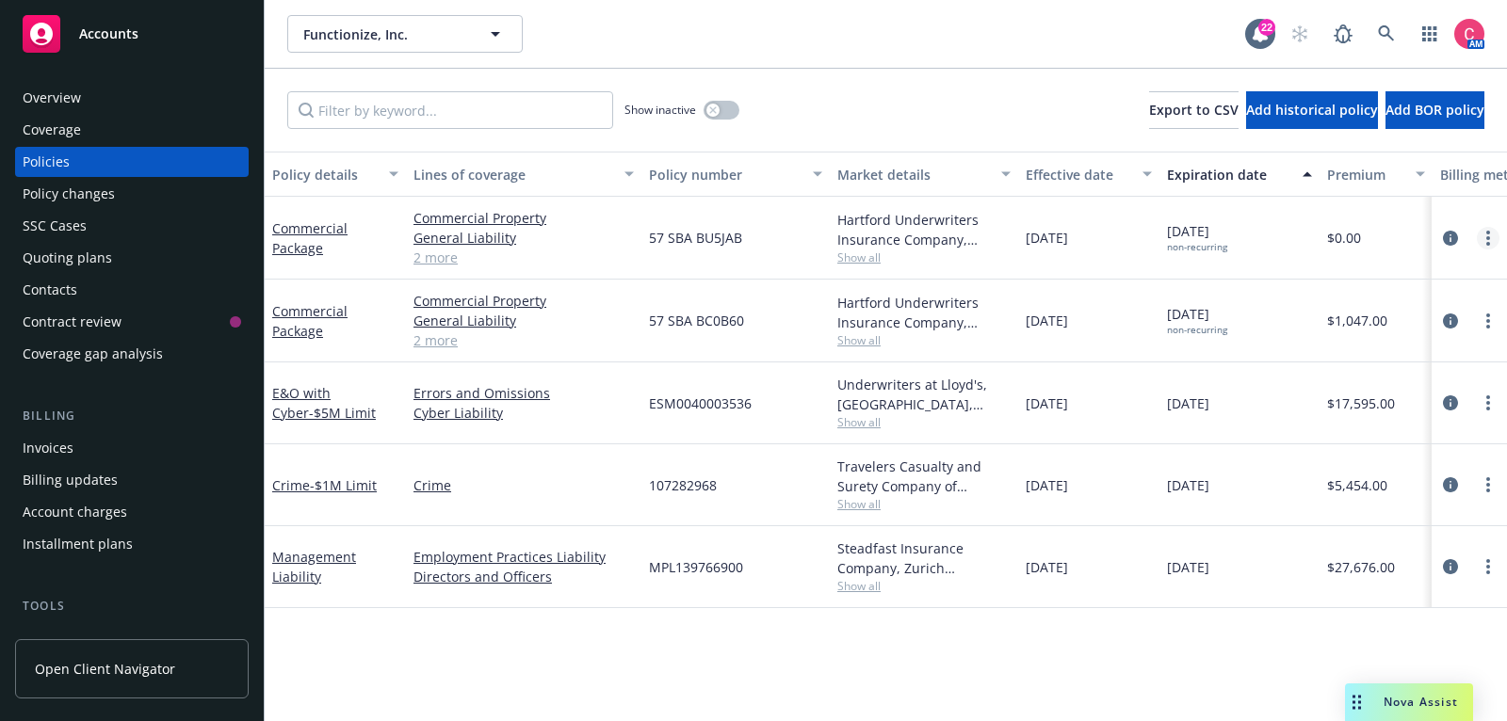
click at [1488, 239] on icon "more" at bounding box center [1488, 238] width 4 height 15
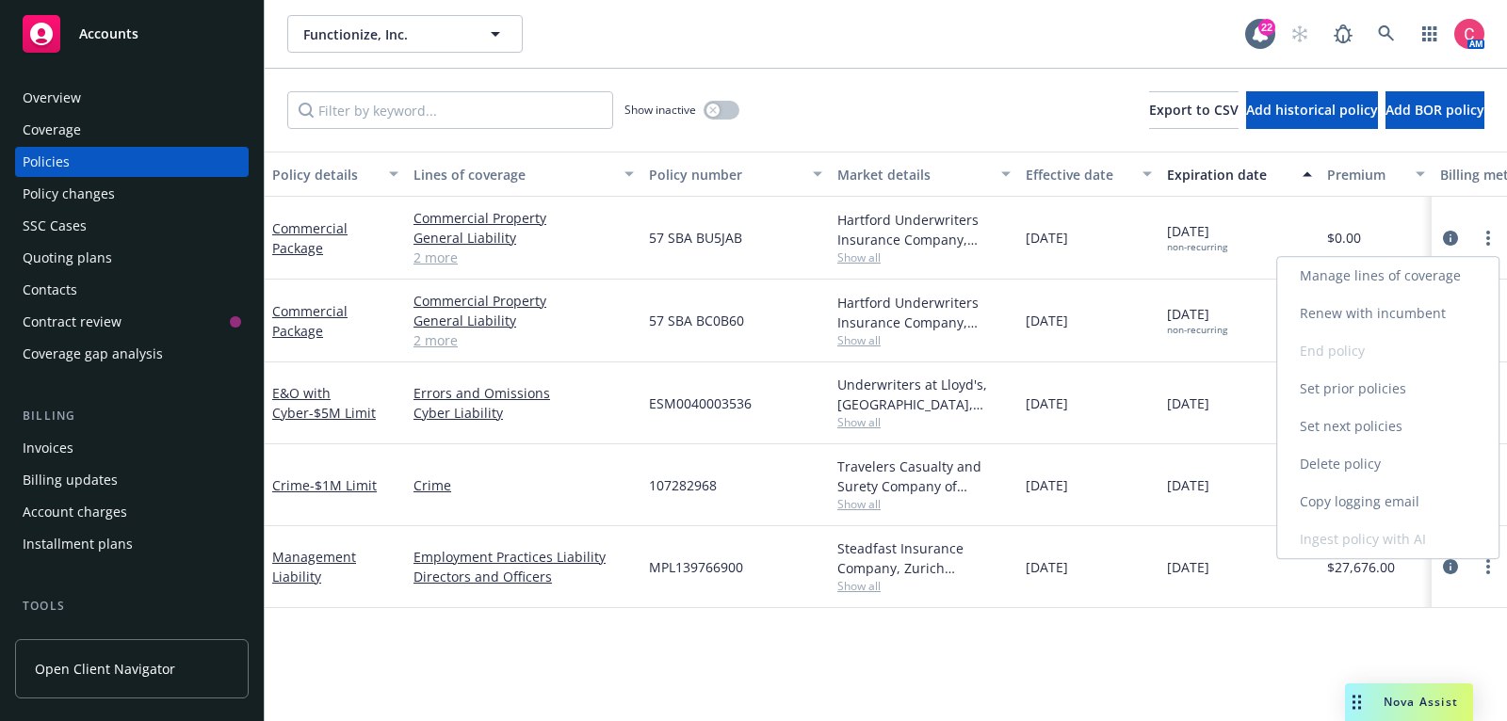
click at [1454, 316] on link "Renew with incumbent" at bounding box center [1387, 314] width 221 height 38
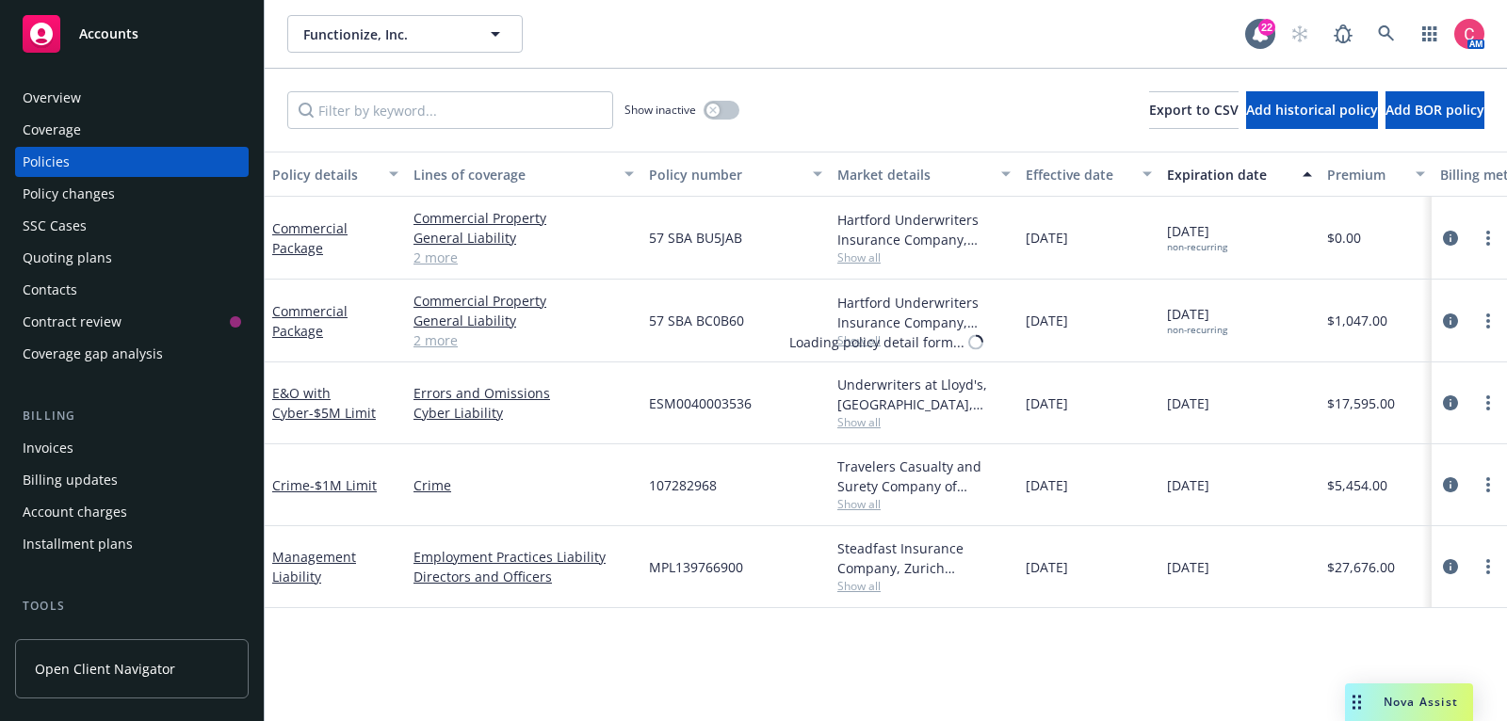
select select "12"
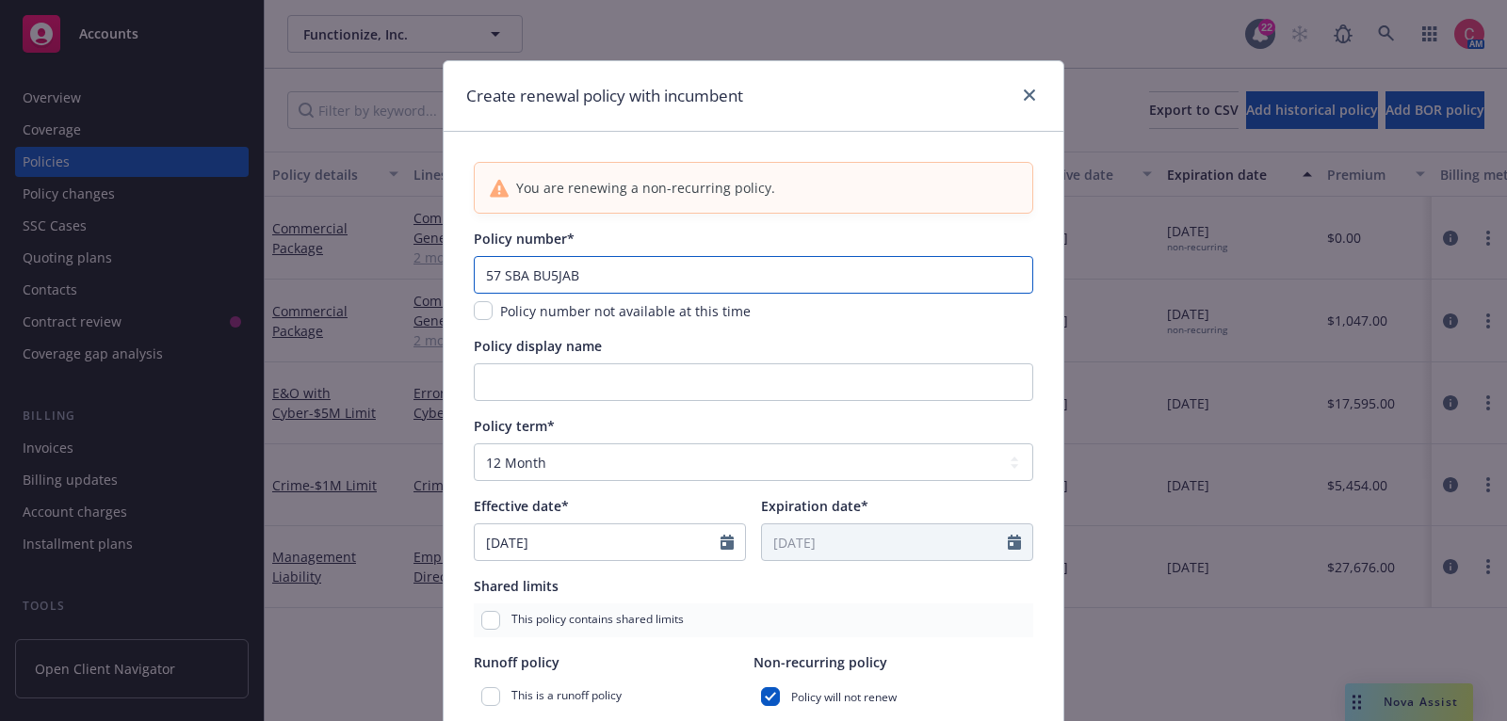
click at [683, 276] on input "57 SBA BU5JAB" at bounding box center [753, 275] width 559 height 38
paste input "W BV8XSA"
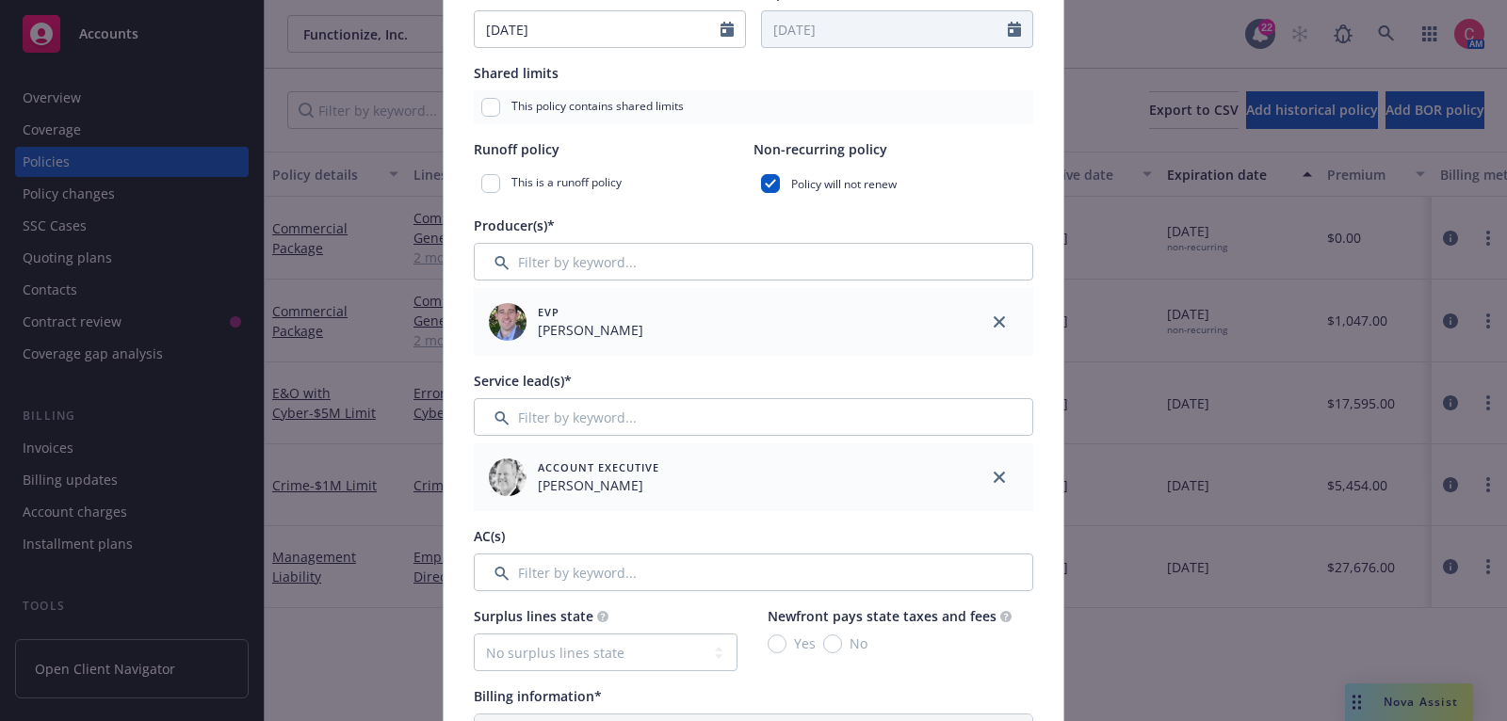
scroll to position [240, 0]
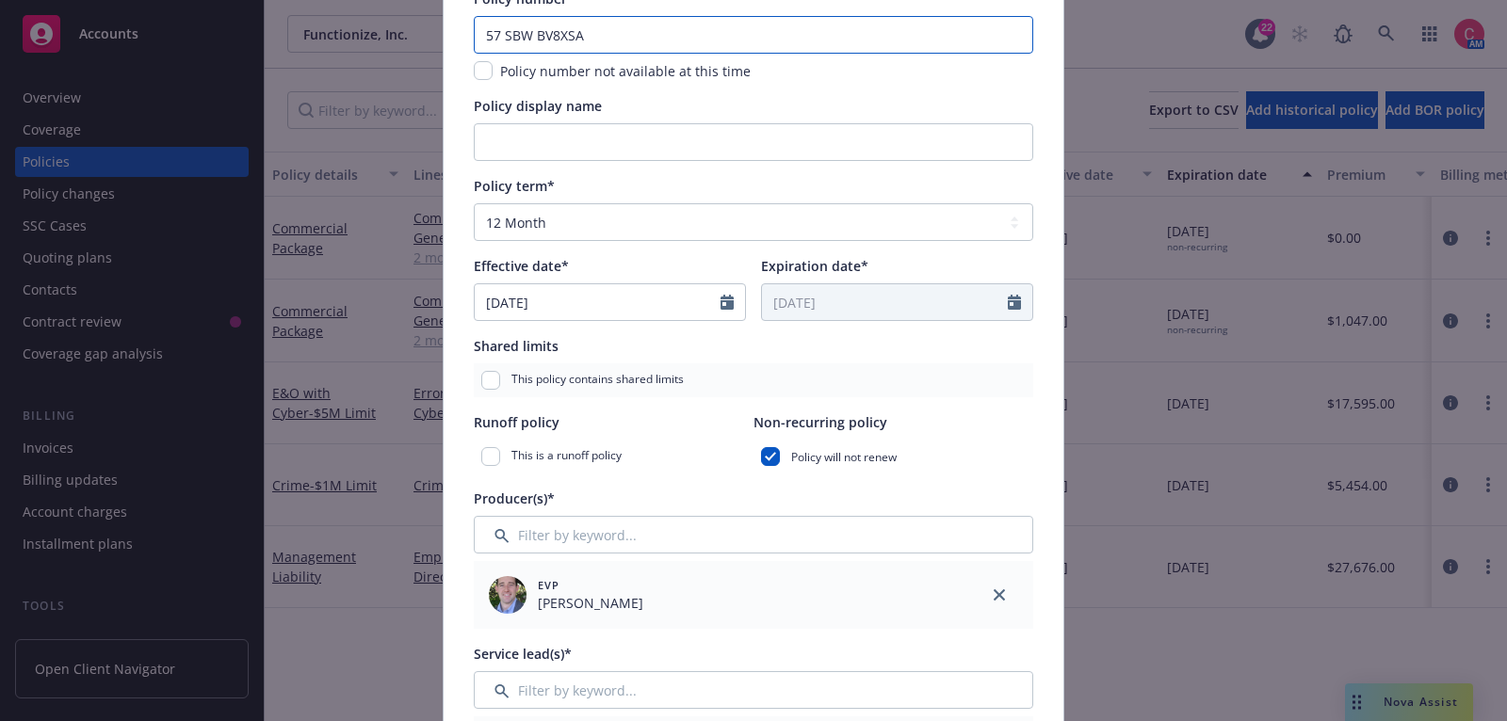
type input "57 SBW BV8XSA"
click at [669, 305] on input "[DATE]" at bounding box center [598, 302] width 246 height 36
select select "11"
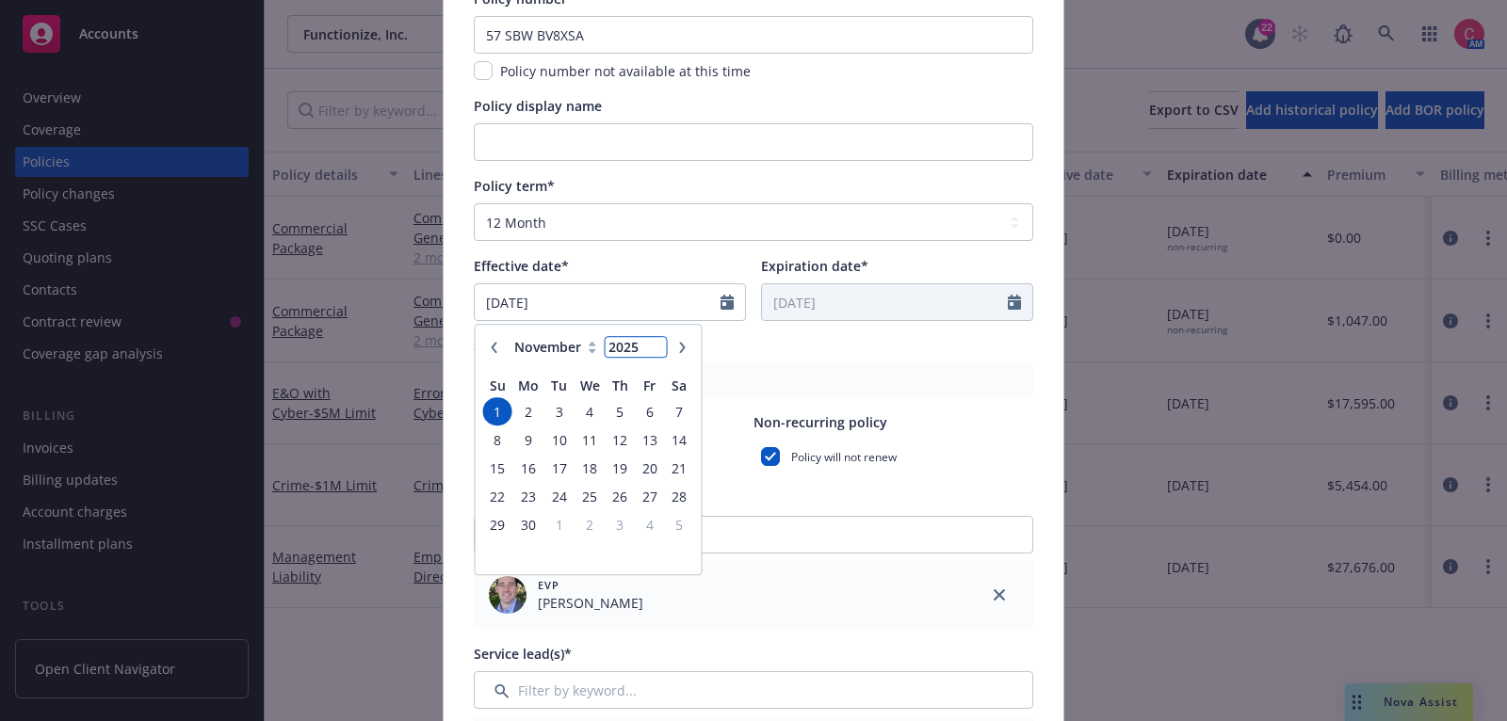
type input "2025"
click at [654, 350] on input "2025" at bounding box center [635, 348] width 61 height 20
click at [671, 406] on span "1" at bounding box center [678, 412] width 25 height 24
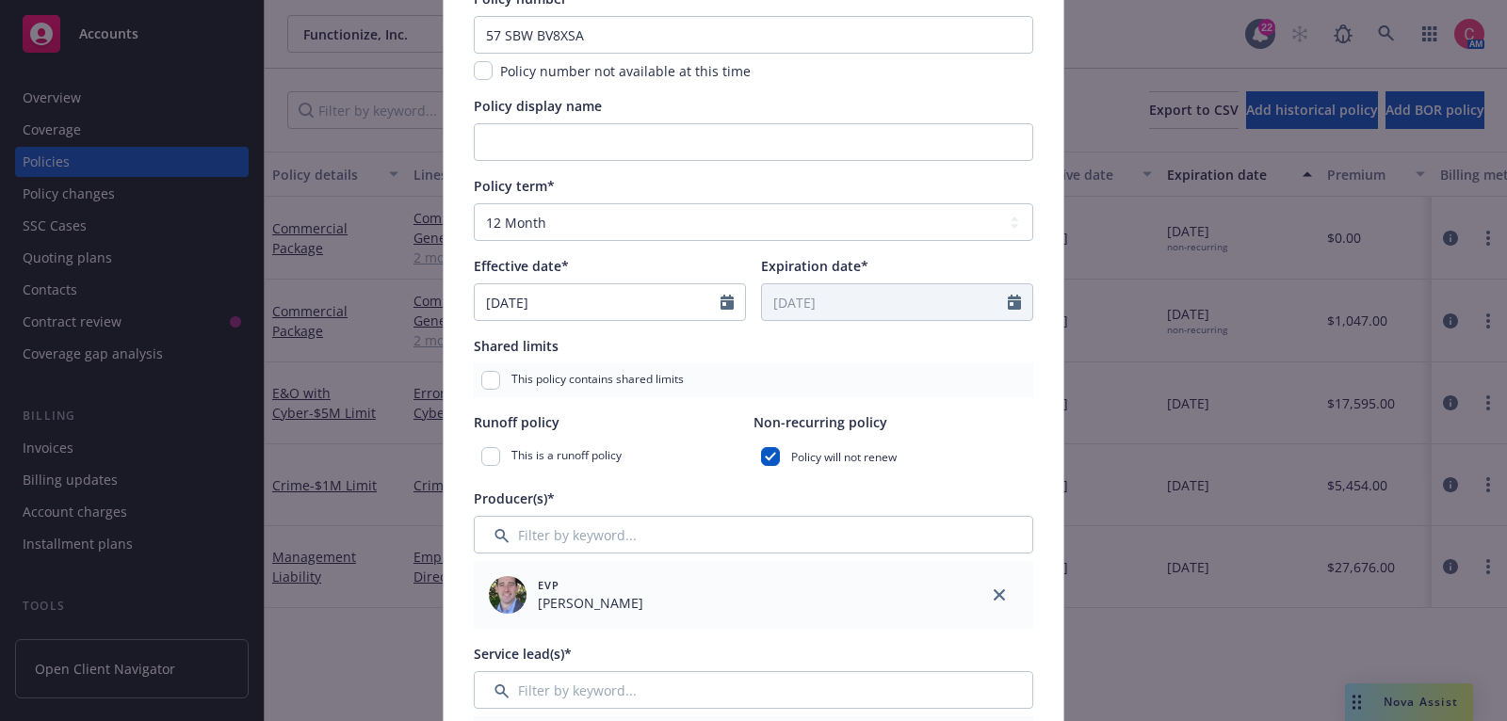
type input "[DATE]"
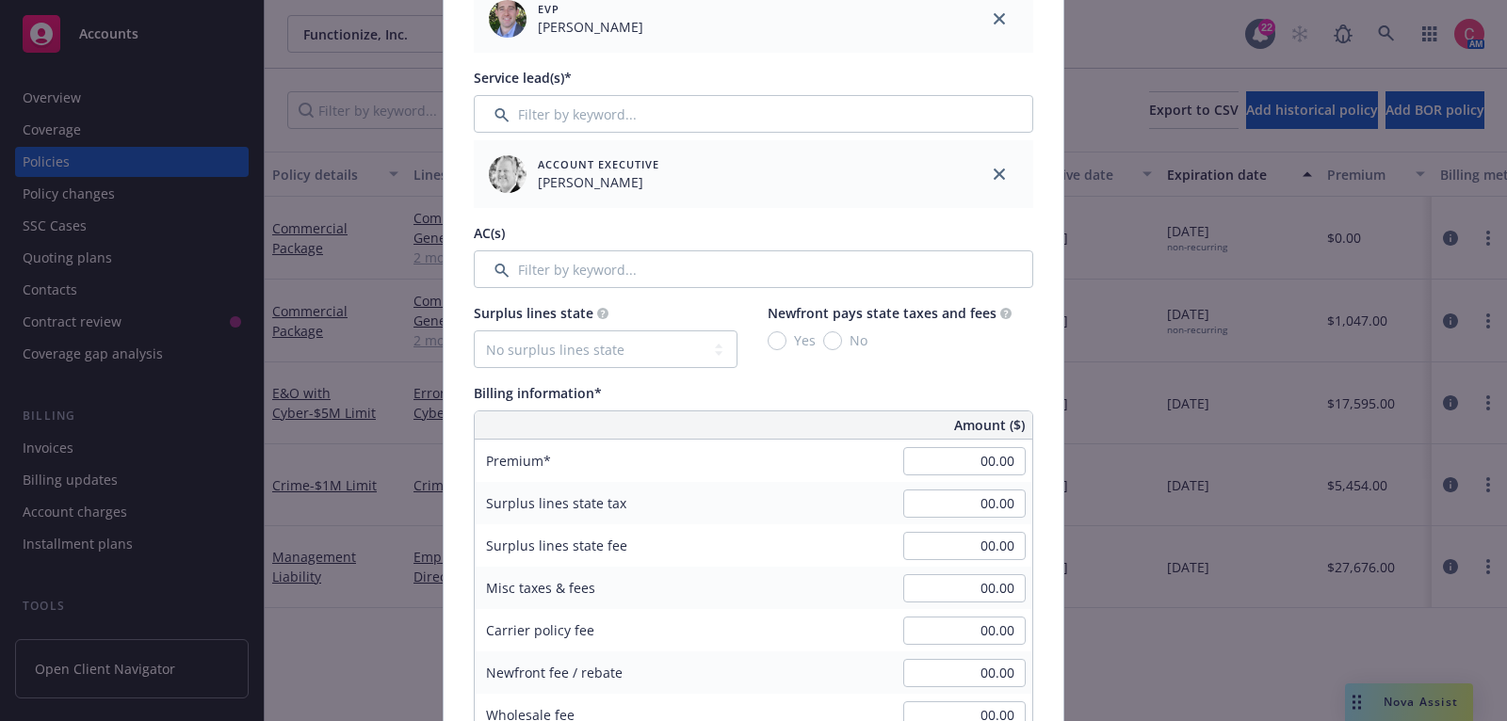
scroll to position [817, 0]
click at [1001, 446] on input "00.00" at bounding box center [964, 460] width 122 height 28
type input "1,645.00"
type input "16.45"
click at [1001, 372] on div "Surplus lines state No surplus lines state [US_STATE] [US_STATE] [US_STATE] [US…" at bounding box center [753, 559] width 559 height 515
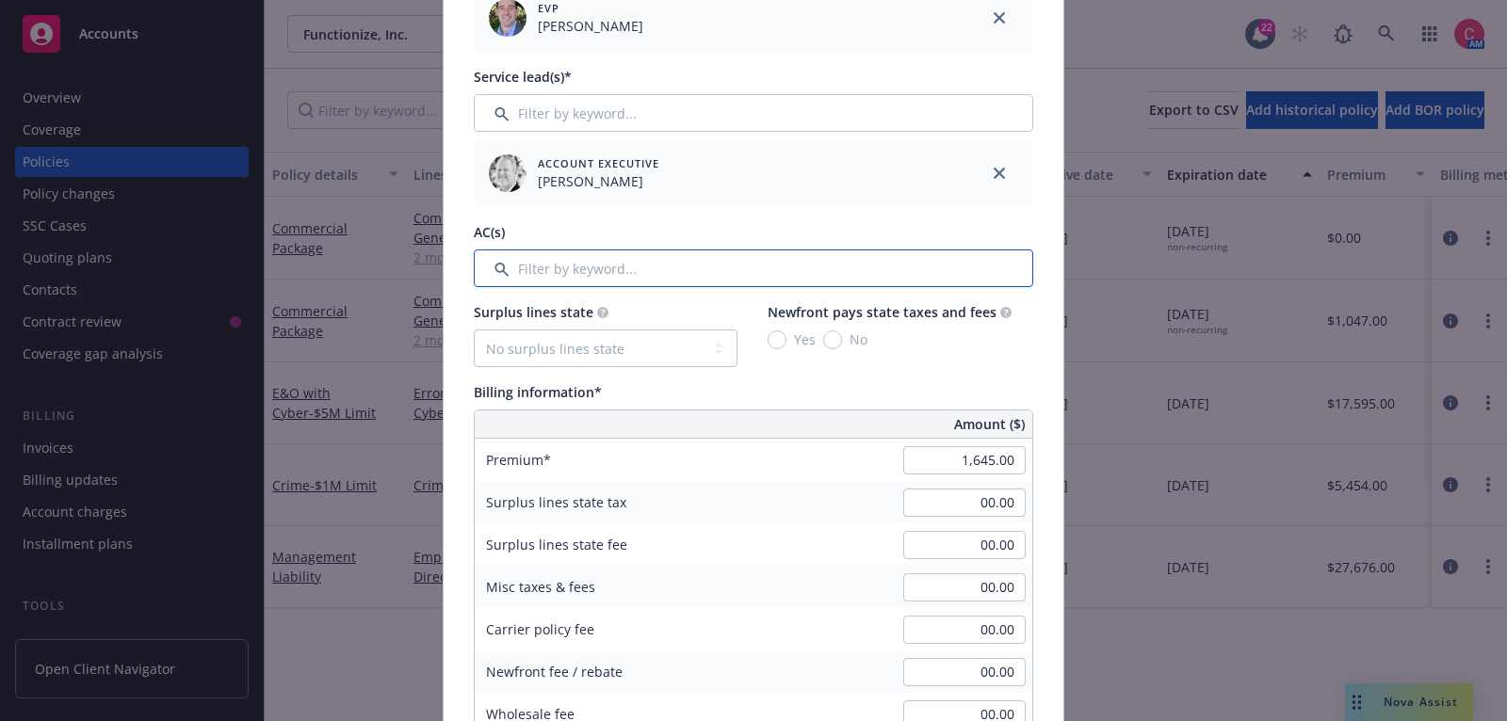
click at [920, 259] on input "Filter by keyword..." at bounding box center [753, 269] width 559 height 38
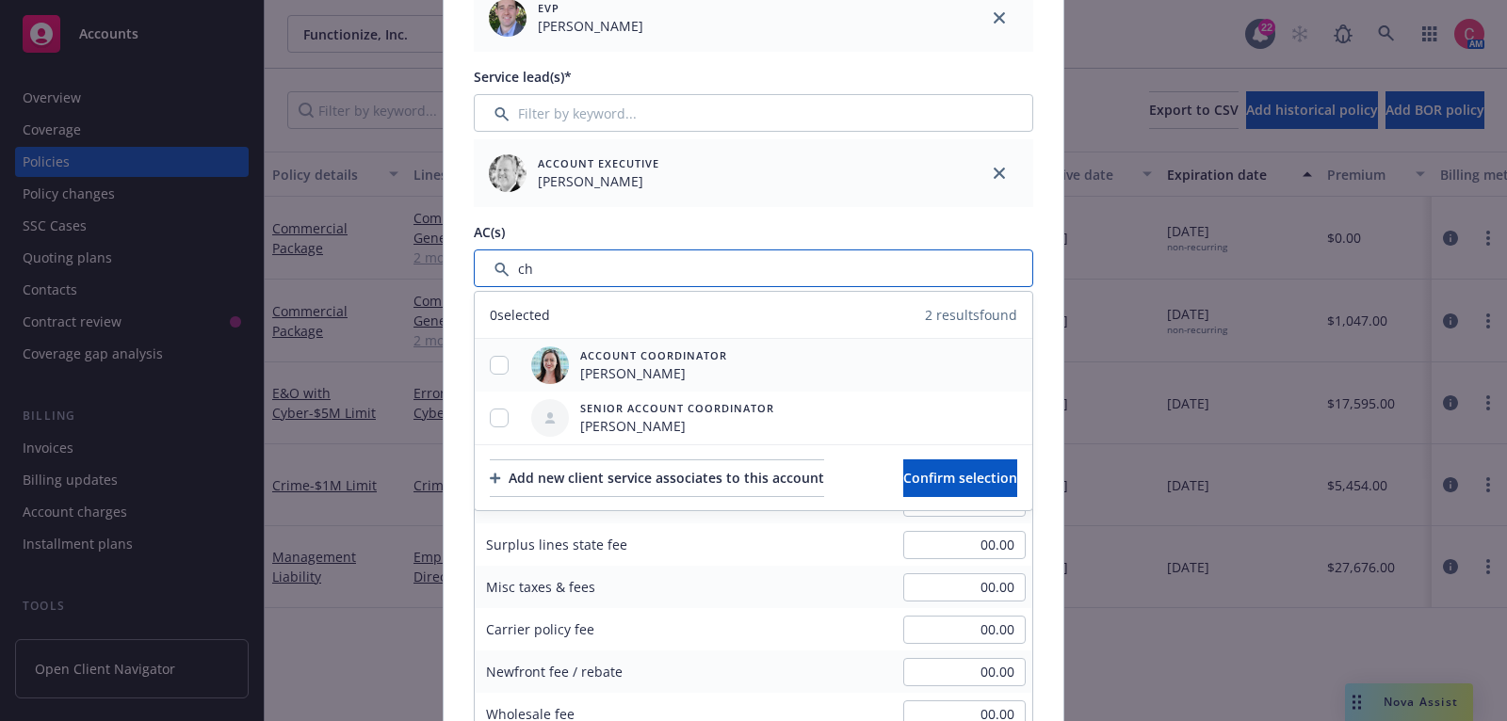
type input "ch"
click at [505, 363] on input "checkbox" at bounding box center [499, 365] width 19 height 19
checkbox input "true"
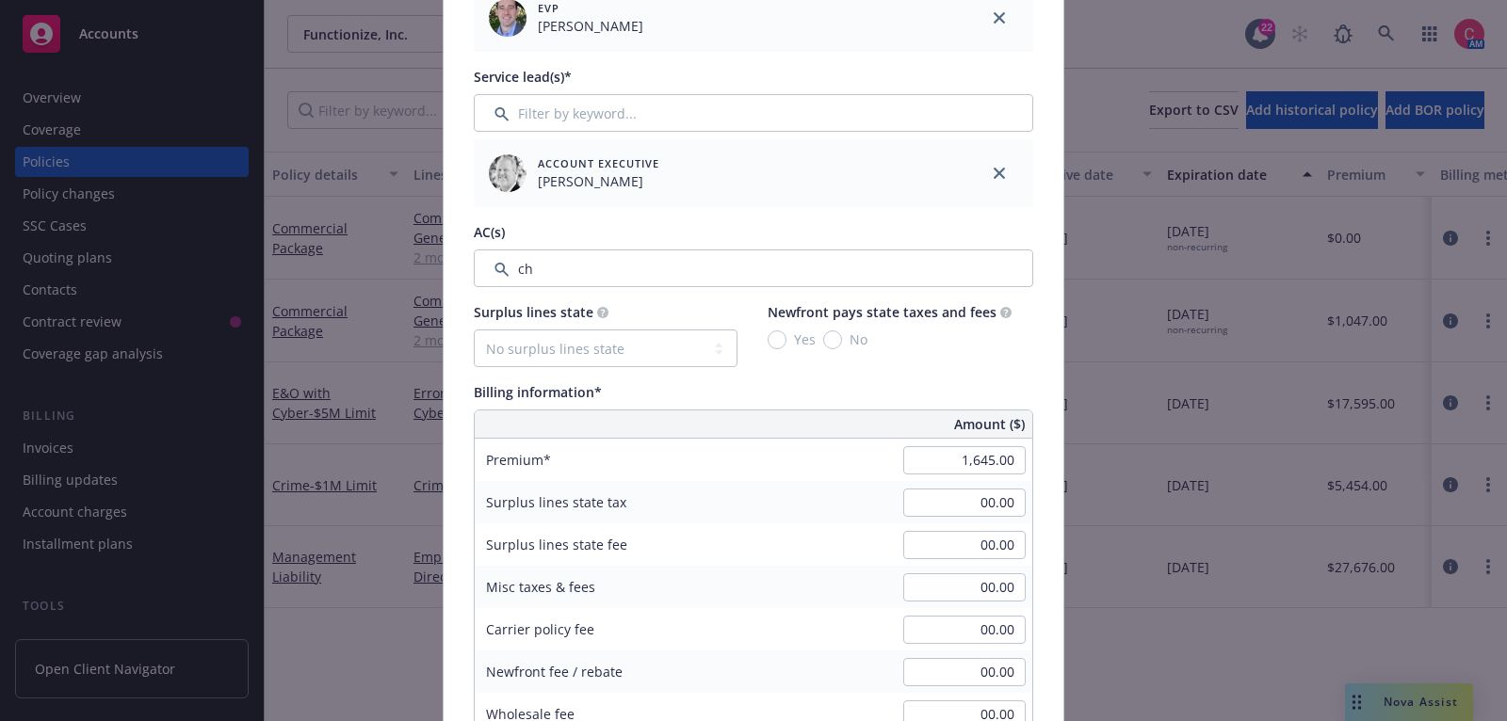
click at [976, 216] on div "Producer(s)* EVP [PERSON_NAME] Service lead(s)* Account Executive [PERSON_NAME]…" at bounding box center [753, 99] width 559 height 376
click at [809, 257] on input "Filter by keyword..." at bounding box center [753, 269] width 559 height 38
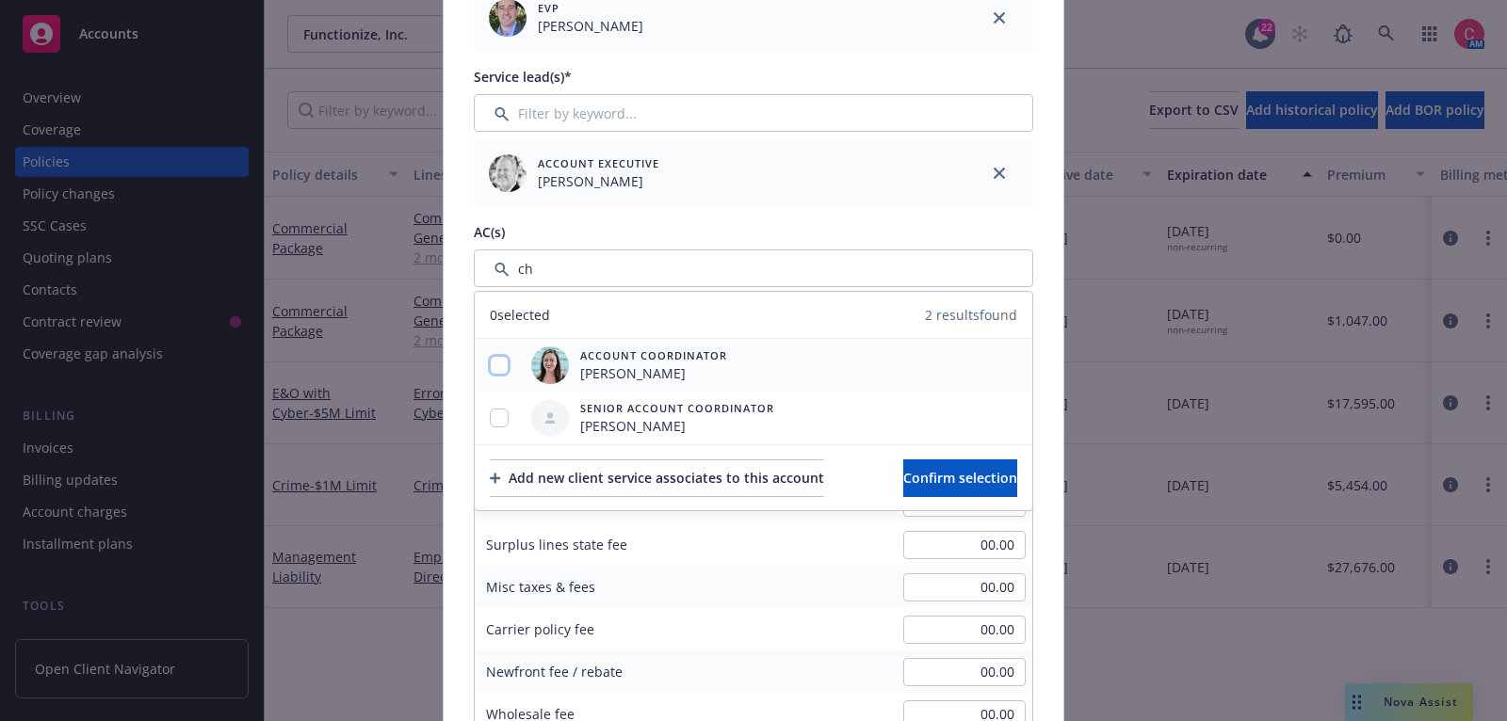
click at [506, 361] on input "checkbox" at bounding box center [499, 365] width 19 height 19
checkbox input "true"
click at [990, 472] on span "Confirm selection" at bounding box center [960, 478] width 114 height 18
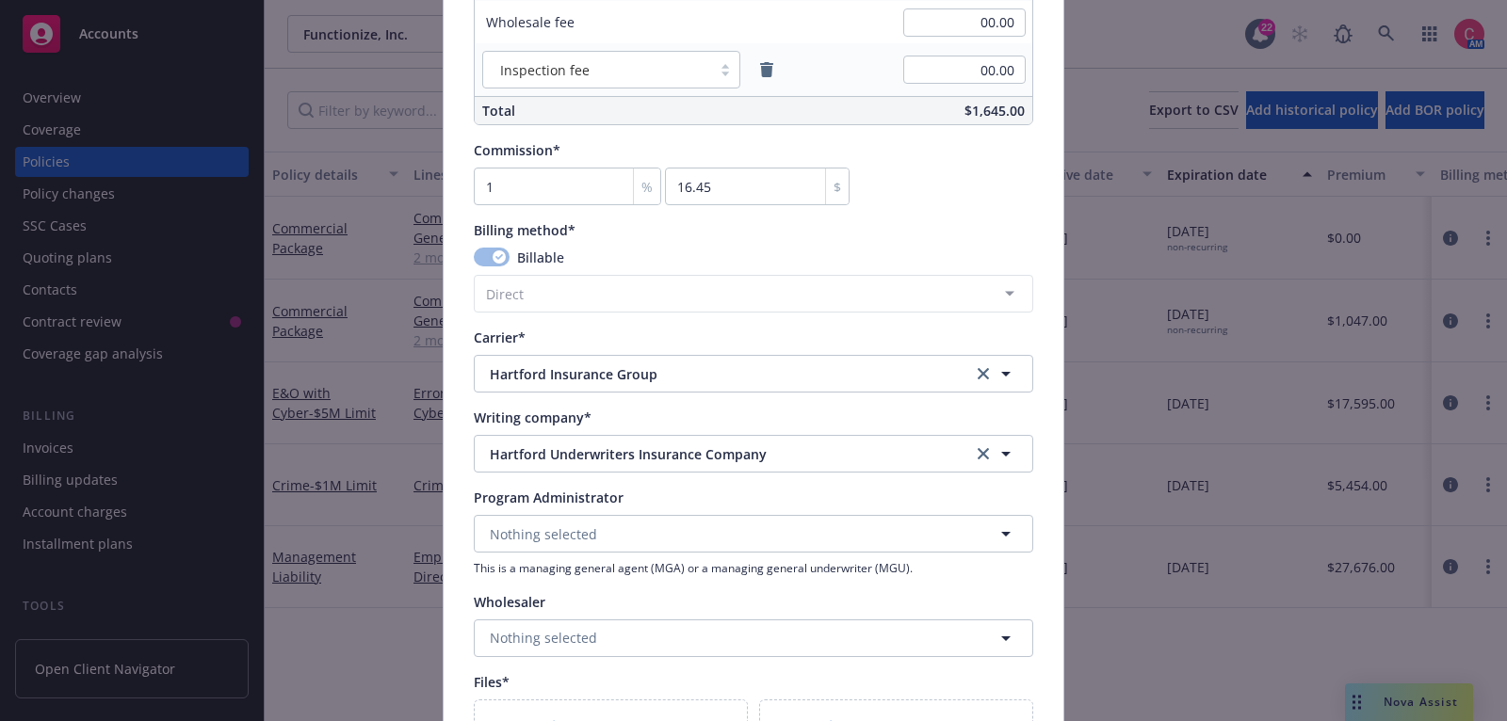
scroll to position [1588, 0]
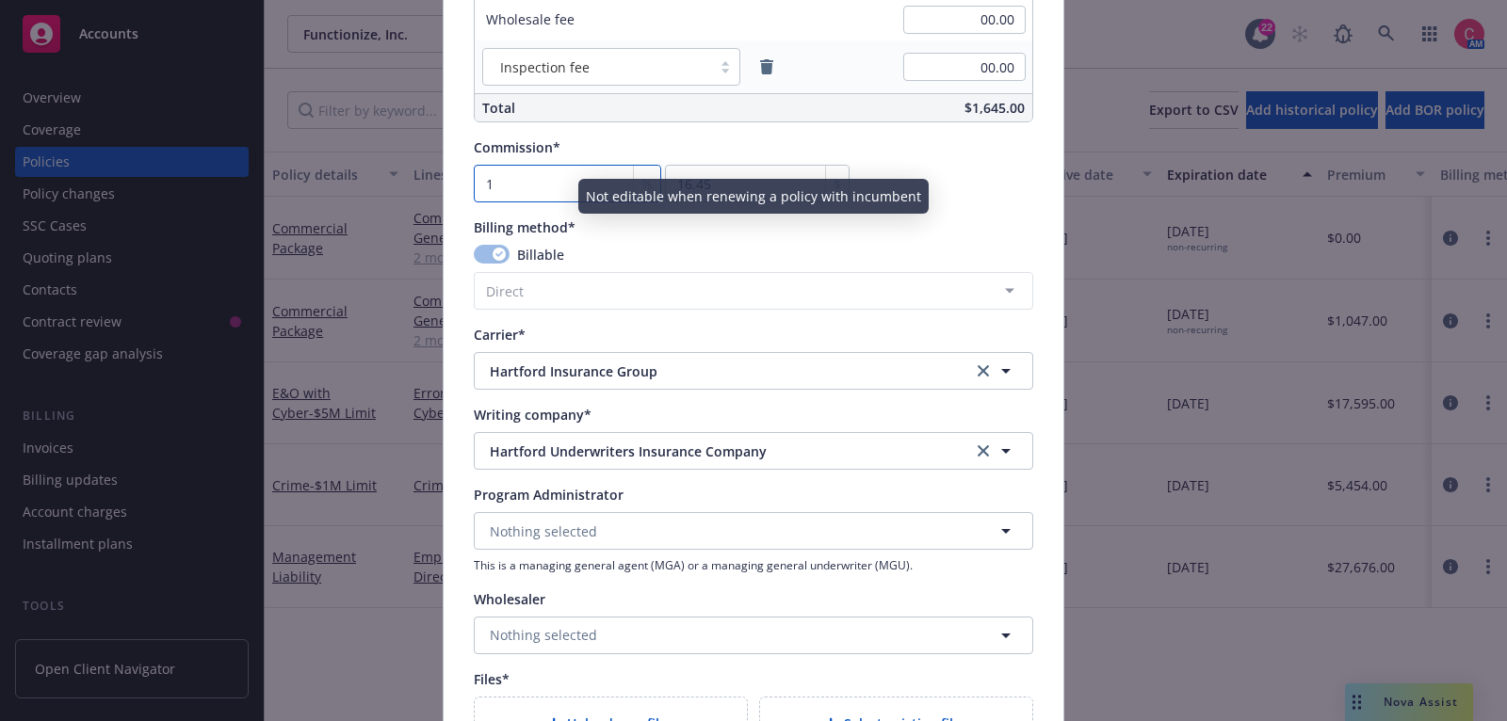
click at [576, 171] on input "1" at bounding box center [567, 184] width 187 height 38
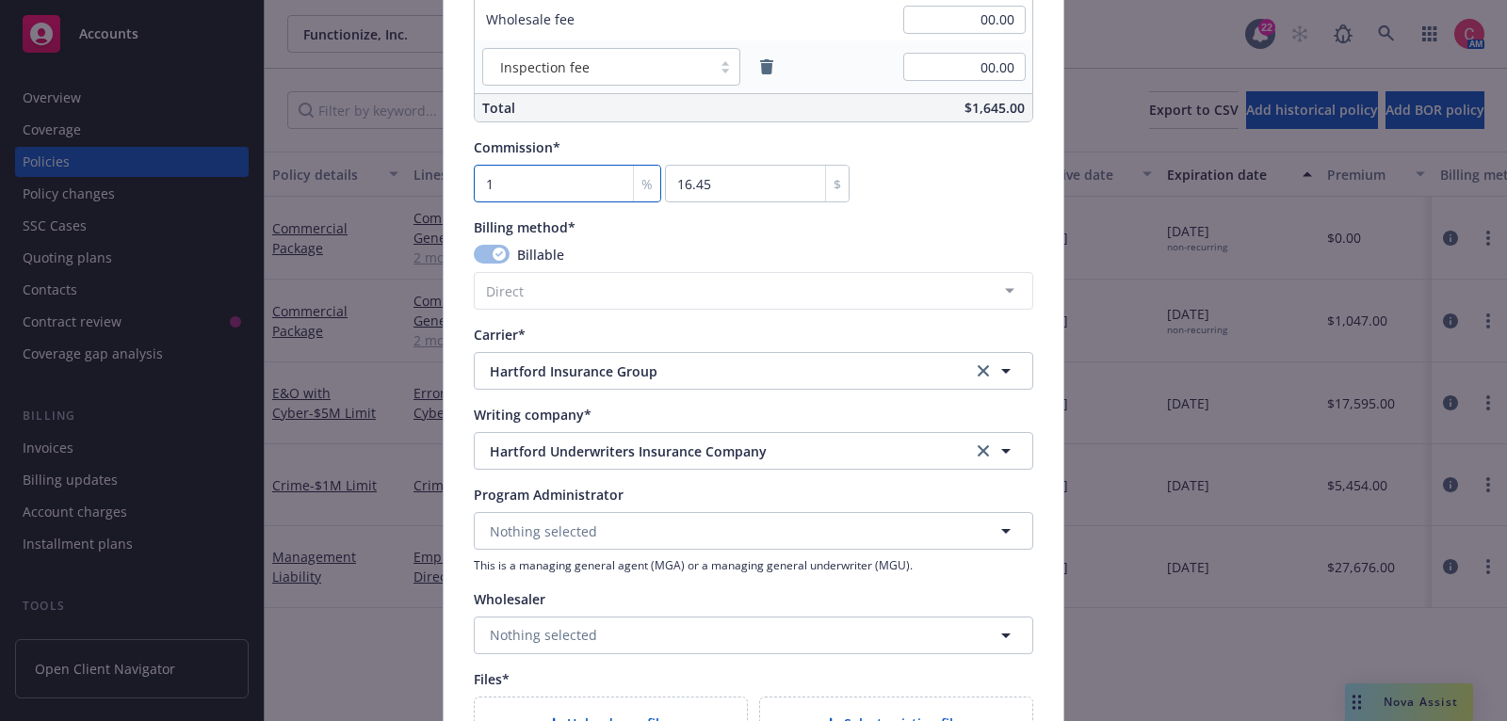
type input "0"
type input "1"
type input "16.45"
type input "15"
type input "246.75"
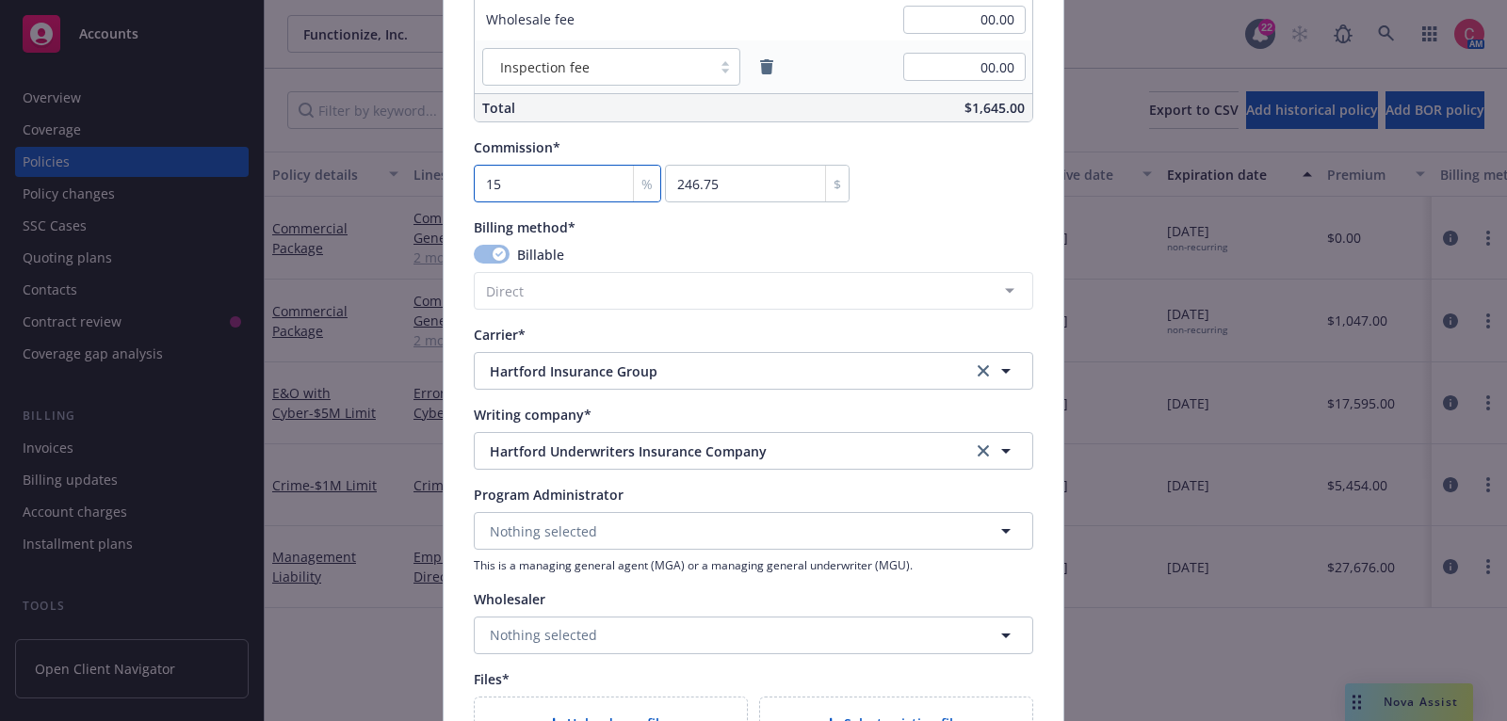
type input "15"
click at [899, 193] on div "Commission* 15 % 246.75 $" at bounding box center [753, 169] width 559 height 65
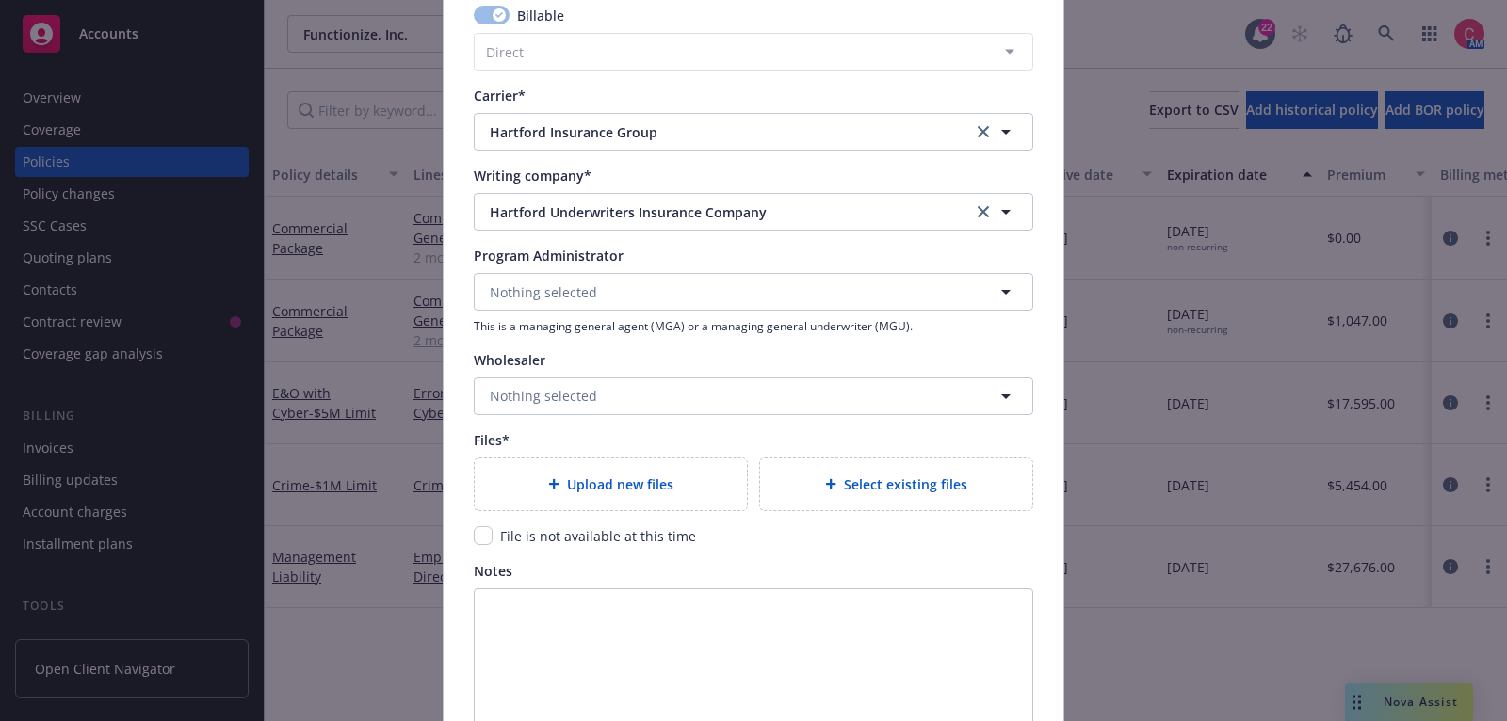
scroll to position [1828, 0]
click at [594, 476] on span "Upload new files" at bounding box center [620, 484] width 106 height 20
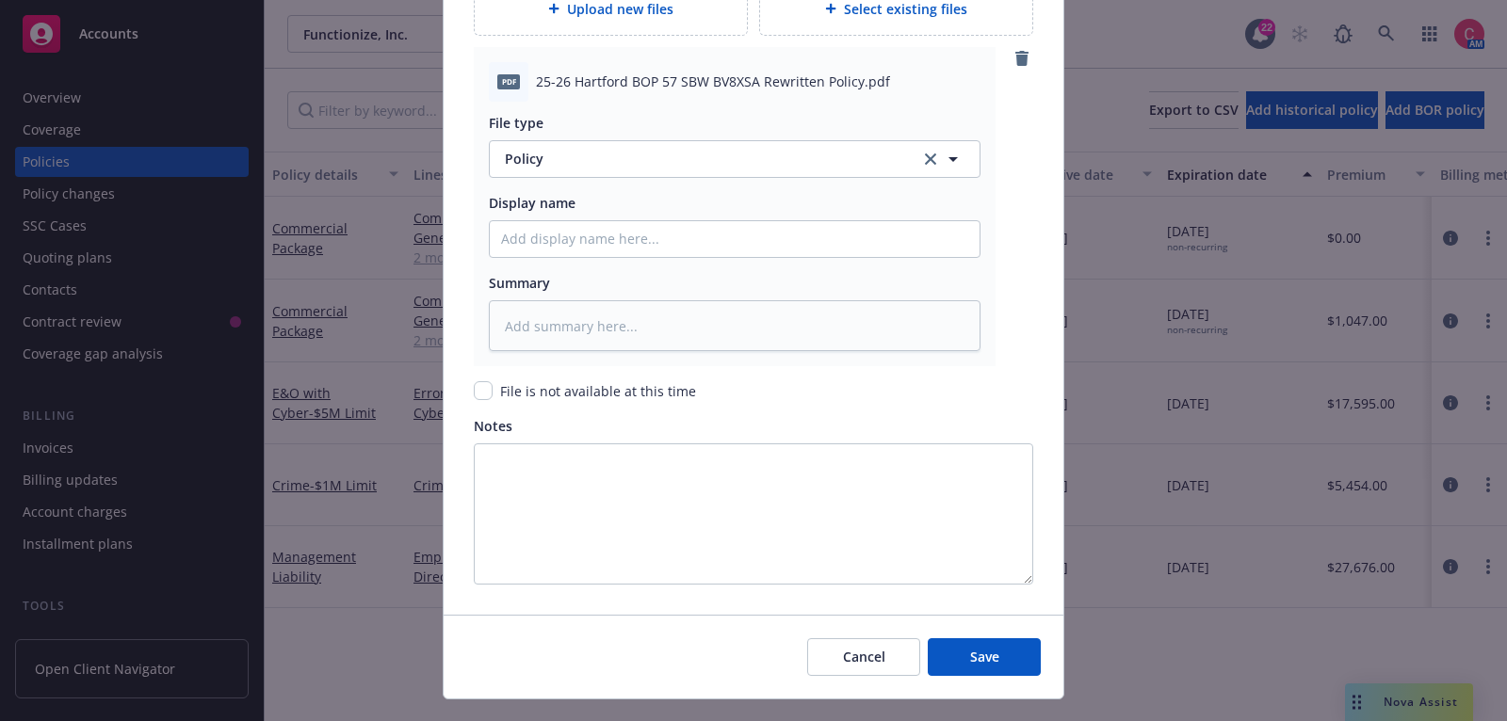
scroll to position [2334, 0]
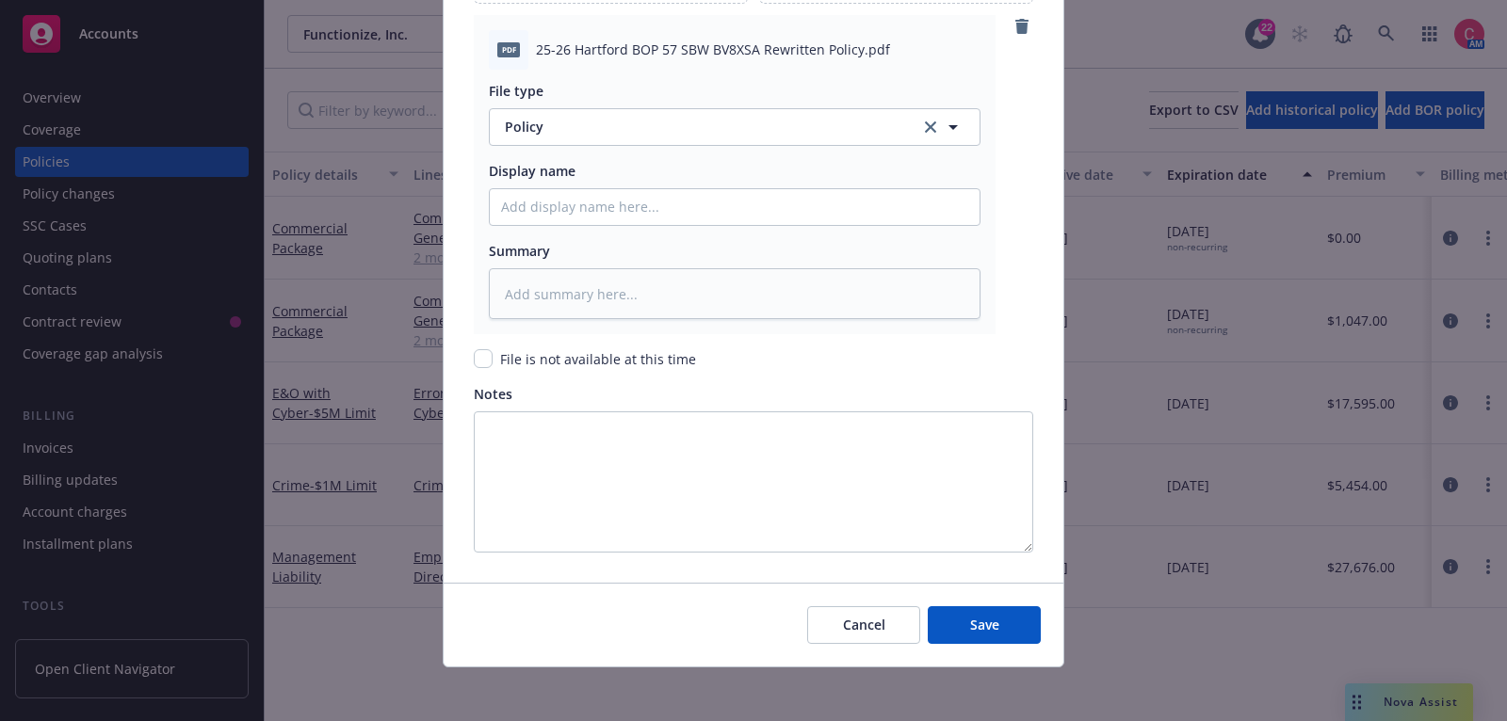
click at [973, 600] on div "Cancel Save" at bounding box center [754, 625] width 620 height 84
click at [973, 616] on span "Save" at bounding box center [984, 625] width 29 height 18
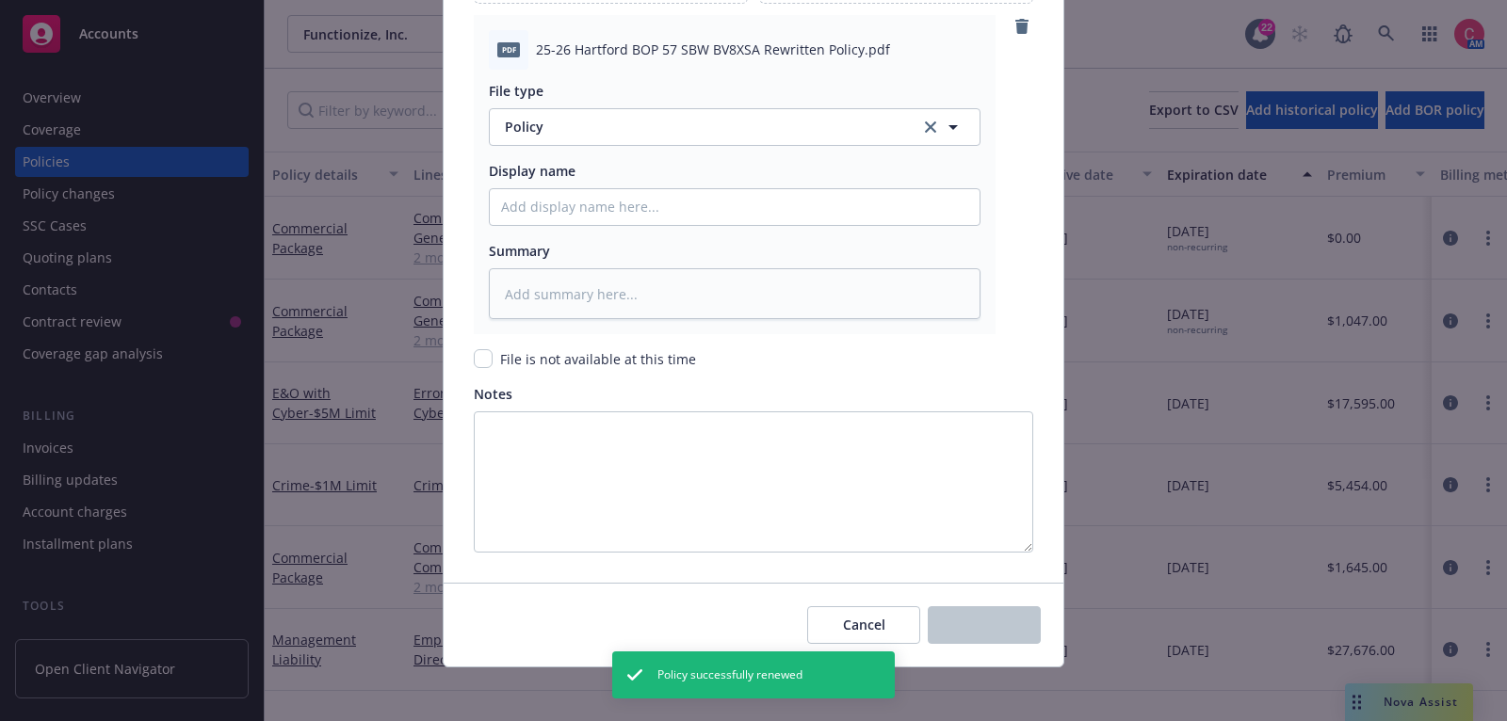
type textarea "x"
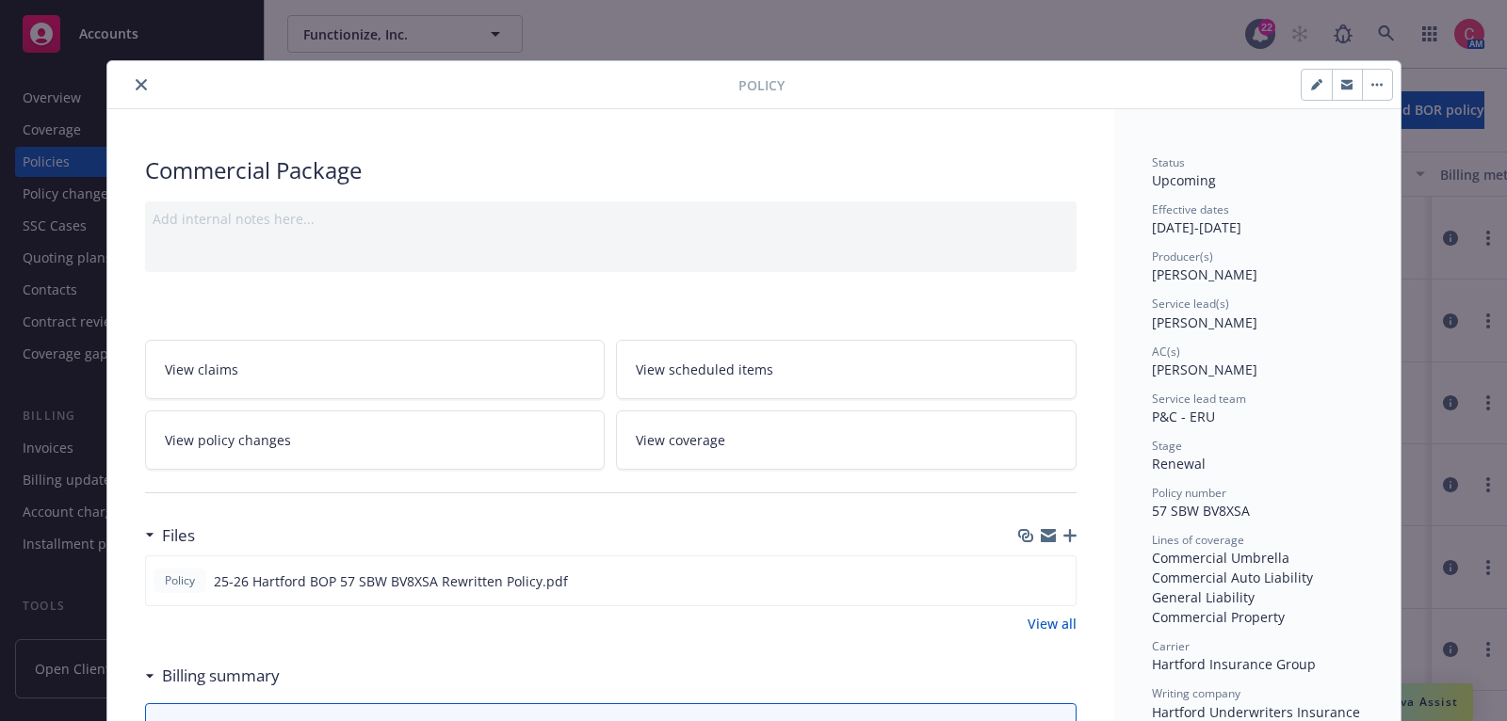
click at [138, 91] on button "close" at bounding box center [141, 84] width 23 height 23
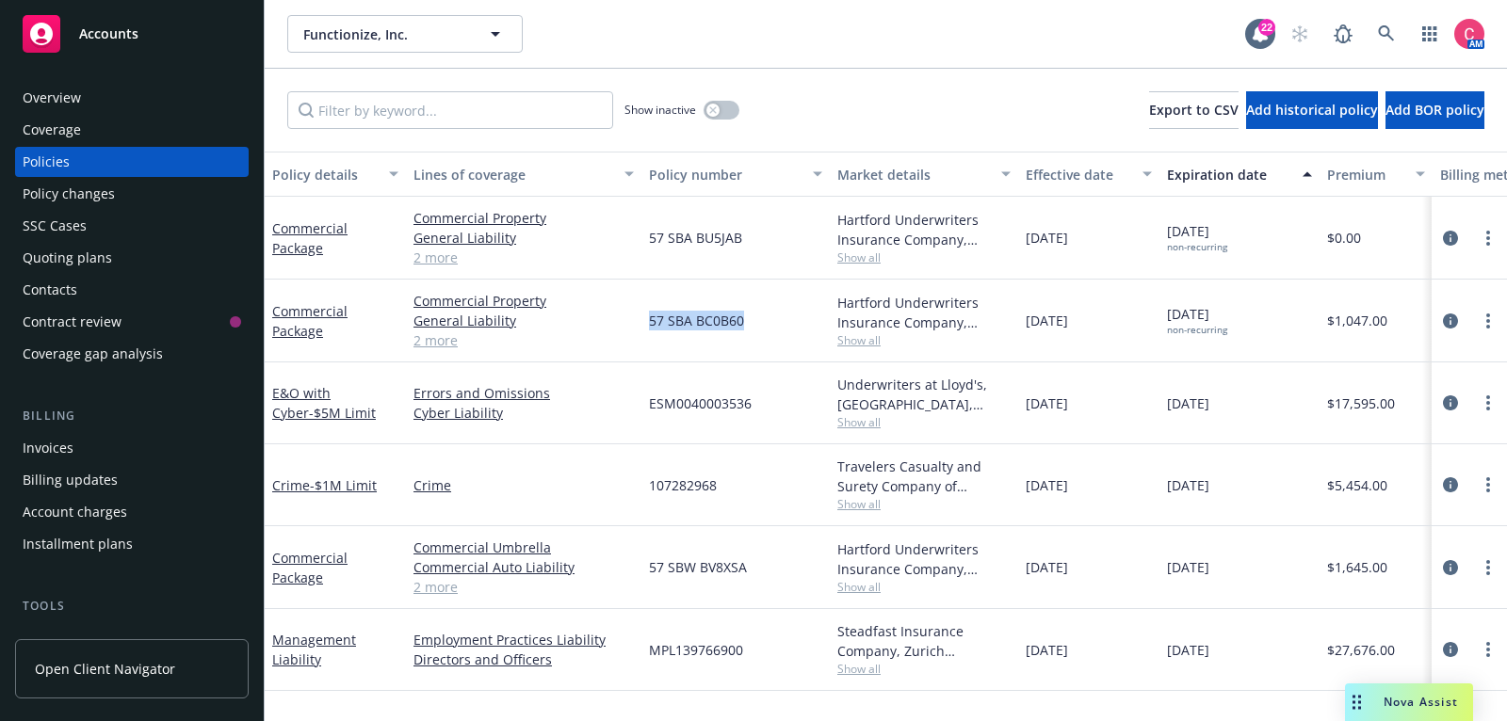
drag, startPoint x: 649, startPoint y: 323, endPoint x: 745, endPoint y: 332, distance: 96.5
click at [745, 332] on div "57 SBA BC0B60" at bounding box center [735, 321] width 188 height 83
copy span "57 SBA BC0B60"
drag, startPoint x: 650, startPoint y: 236, endPoint x: 750, endPoint y: 237, distance: 100.8
click at [750, 237] on div "57 SBA BU5JAB" at bounding box center [735, 238] width 188 height 83
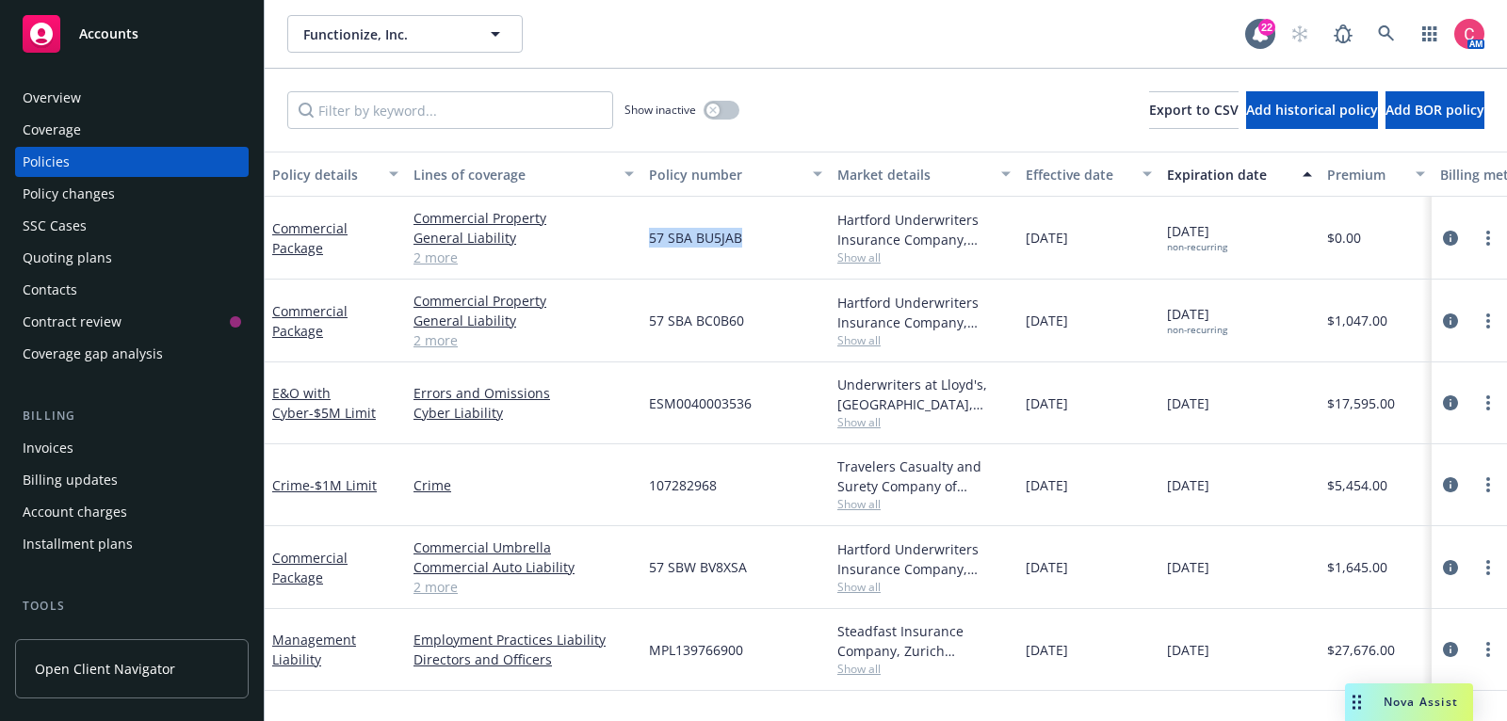
copy span "57 SBA BU5JAB"
